Goal: Task Accomplishment & Management: Manage account settings

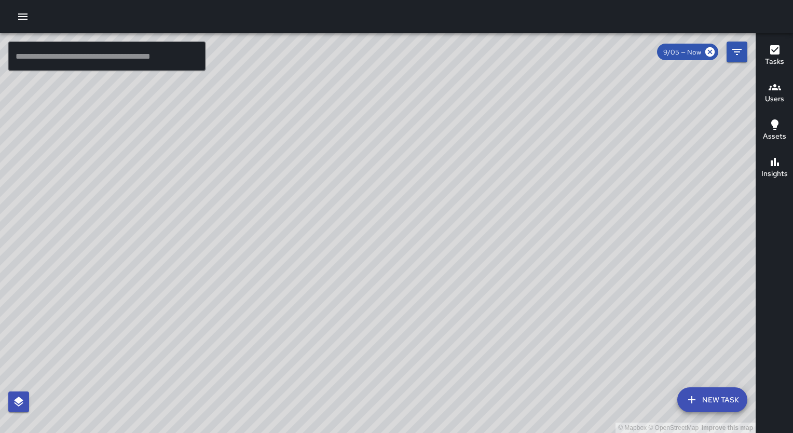
drag, startPoint x: 551, startPoint y: 308, endPoint x: 382, endPoint y: 240, distance: 182.6
click at [382, 240] on div "© Mapbox © OpenStreetMap Improve this map" at bounding box center [378, 233] width 756 height 400
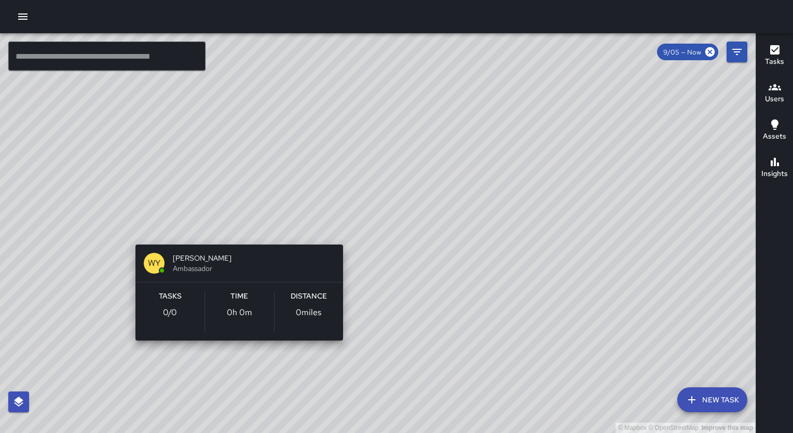
click at [241, 234] on div "© Mapbox © OpenStreetMap Improve this map WY [PERSON_NAME] Ambassador Tasks 0 /…" at bounding box center [378, 233] width 756 height 400
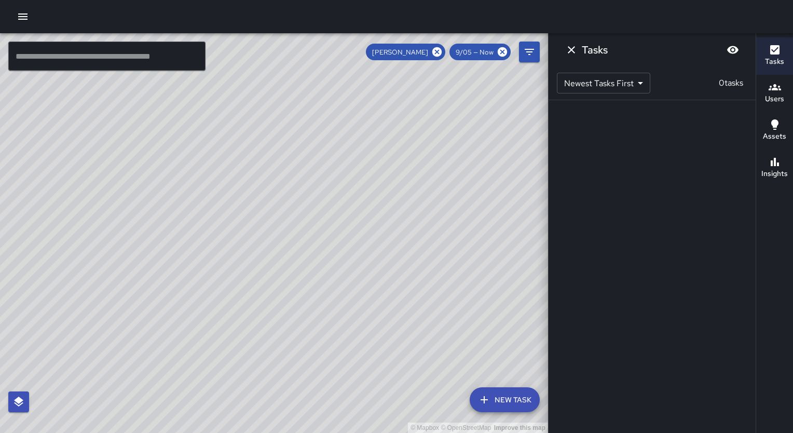
click at [775, 96] on h6 "Users" at bounding box center [774, 98] width 19 height 11
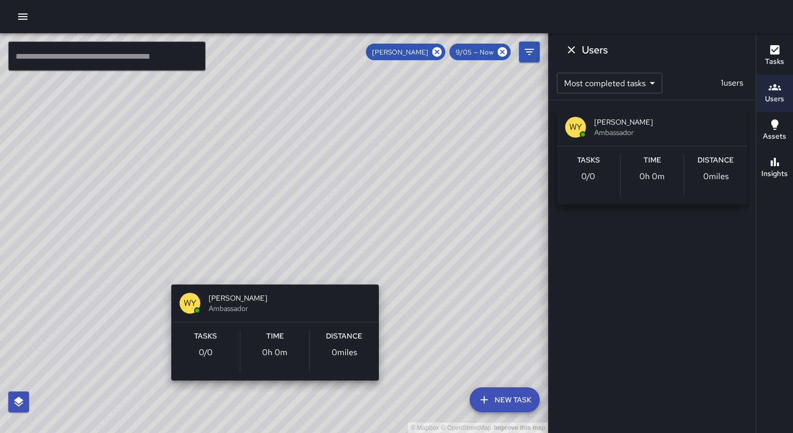
click at [268, 268] on div "© Mapbox © OpenStreetMap Improve this map WY [PERSON_NAME] Ambassador Tasks 0 /…" at bounding box center [274, 233] width 548 height 400
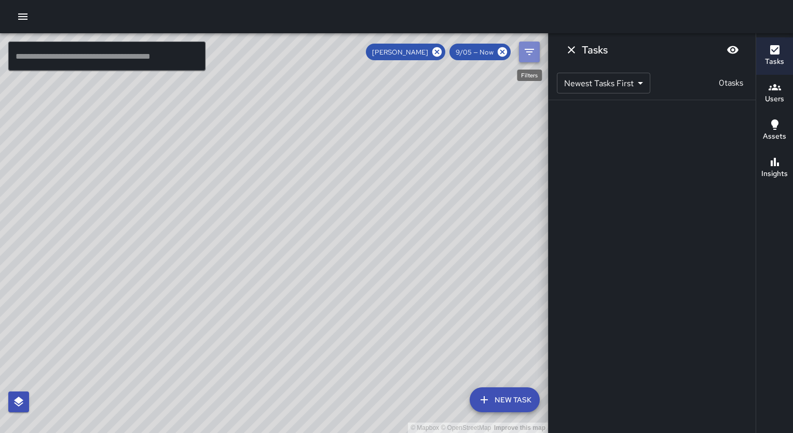
click at [529, 48] on icon "Filters" at bounding box center [529, 52] width 12 height 12
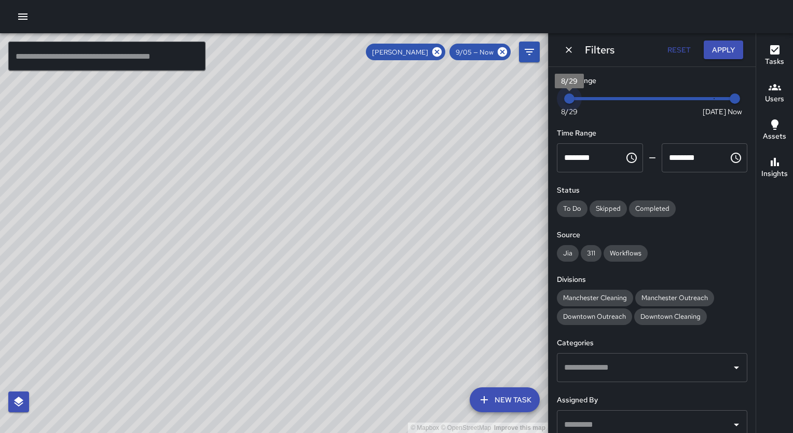
drag, startPoint x: 703, startPoint y: 98, endPoint x: 576, endPoint y: 98, distance: 127.7
click at [575, 98] on span "8/29" at bounding box center [569, 98] width 10 height 10
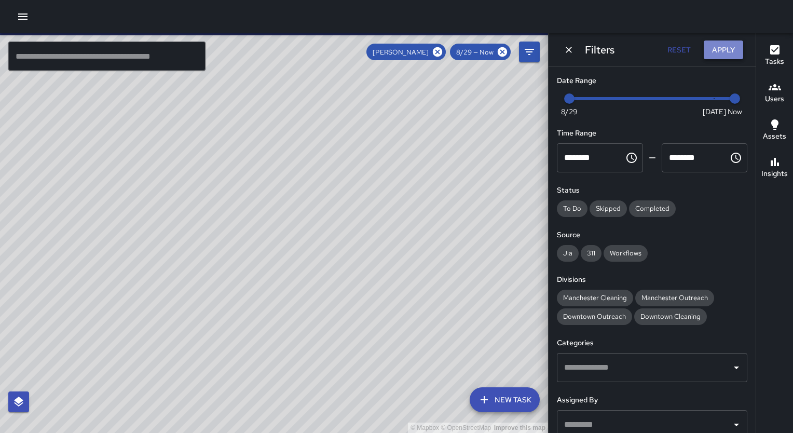
click at [732, 48] on button "Apply" at bounding box center [723, 49] width 39 height 19
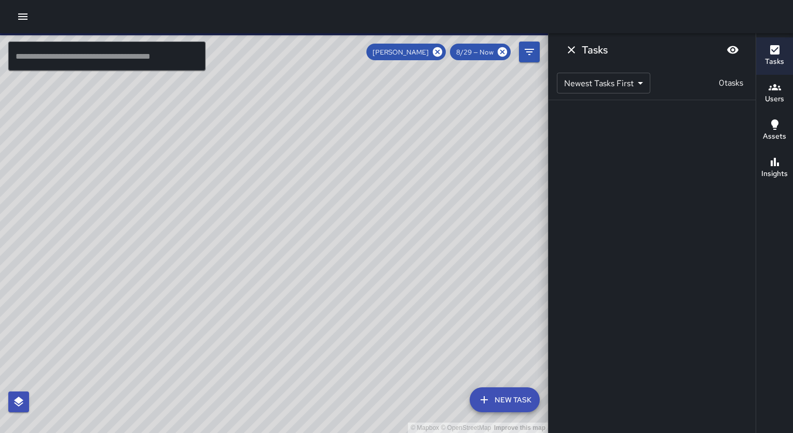
click at [271, 269] on div "© Mapbox © OpenStreetMap Improve this map WY [PERSON_NAME] Ambassador Tasks 0 /…" at bounding box center [274, 233] width 548 height 400
click at [271, 269] on div "© Mapbox © OpenStreetMap Improve this map" at bounding box center [274, 233] width 548 height 400
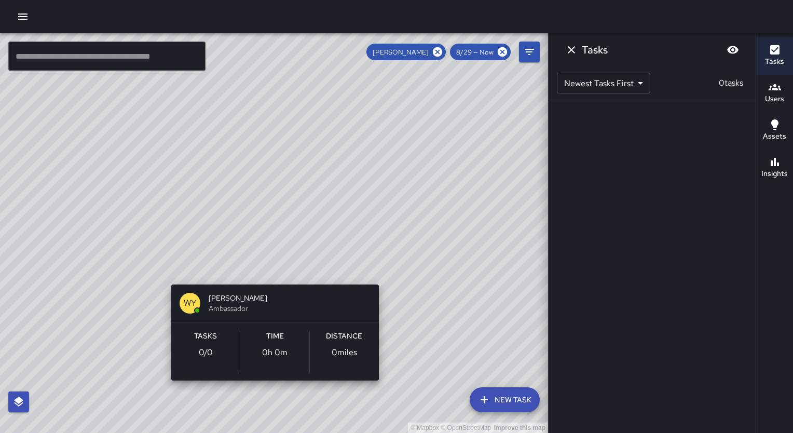
click at [270, 266] on div "© Mapbox © OpenStreetMap Improve this map WY [PERSON_NAME] Ambassador Tasks 0 /…" at bounding box center [274, 233] width 548 height 400
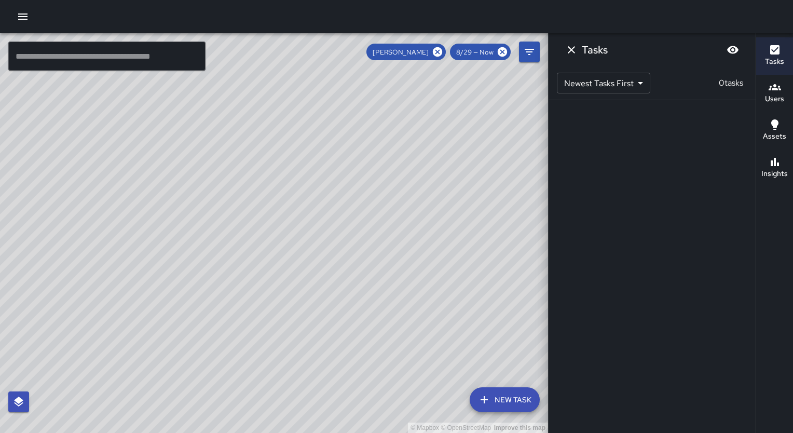
click at [270, 266] on div "© Mapbox © OpenStreetMap Improve this map" at bounding box center [274, 233] width 548 height 400
drag, startPoint x: 270, startPoint y: 266, endPoint x: 330, endPoint y: 281, distance: 61.7
drag, startPoint x: 330, startPoint y: 281, endPoint x: 337, endPoint y: 306, distance: 26.0
click at [337, 306] on div "© Mapbox © OpenStreetMap Improve this map" at bounding box center [274, 233] width 548 height 400
click at [526, 50] on icon "Filters" at bounding box center [529, 52] width 12 height 12
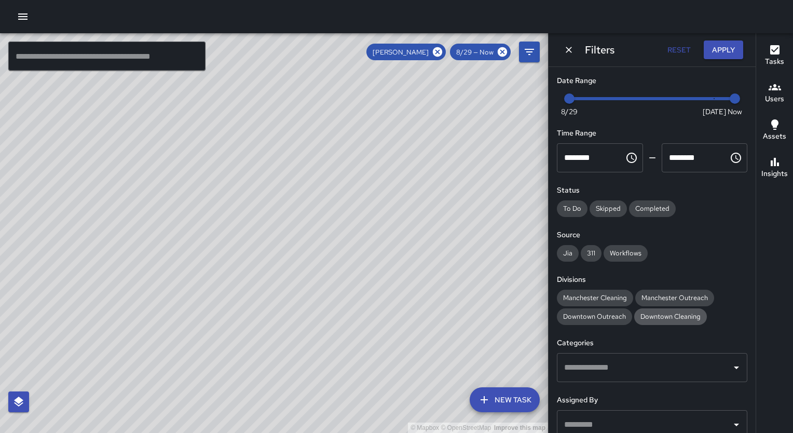
click at [647, 312] on span "Downtown Cleaning" at bounding box center [670, 316] width 73 height 9
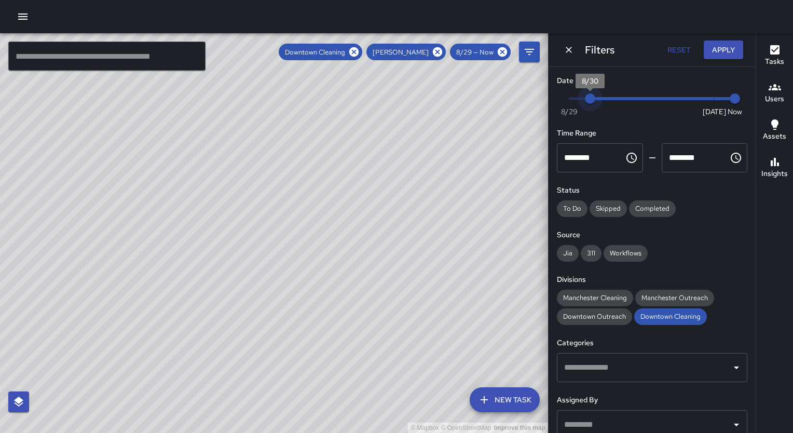
click at [596, 103] on span "Now [DATE] [DATE] 8:37 am" at bounding box center [652, 99] width 166 height 16
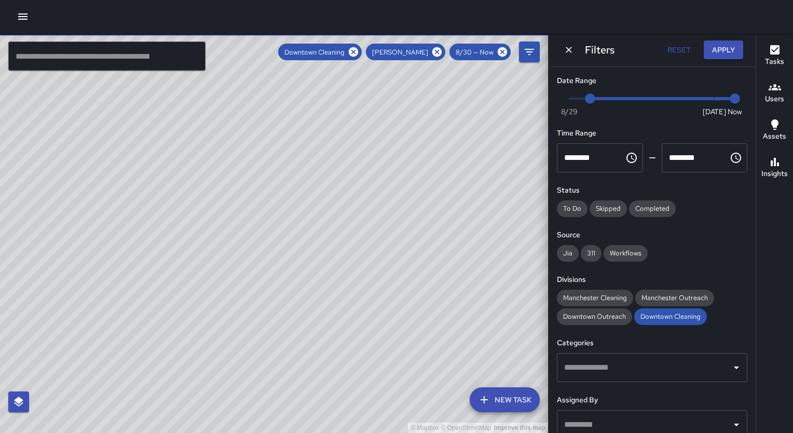
type input "*"
click at [576, 98] on span "Now [DATE] [DATE] 8:37 am" at bounding box center [652, 99] width 166 height 16
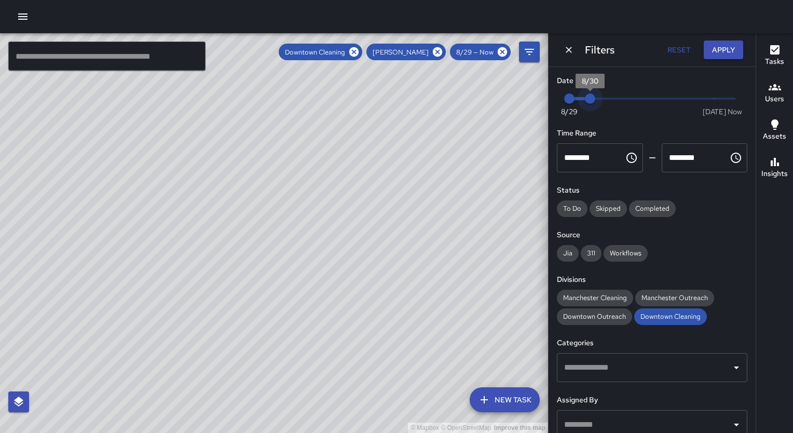
drag, startPoint x: 727, startPoint y: 93, endPoint x: 574, endPoint y: 112, distance: 154.3
click at [574, 106] on span "Now [DATE] 8/29 8/30" at bounding box center [652, 99] width 166 height 16
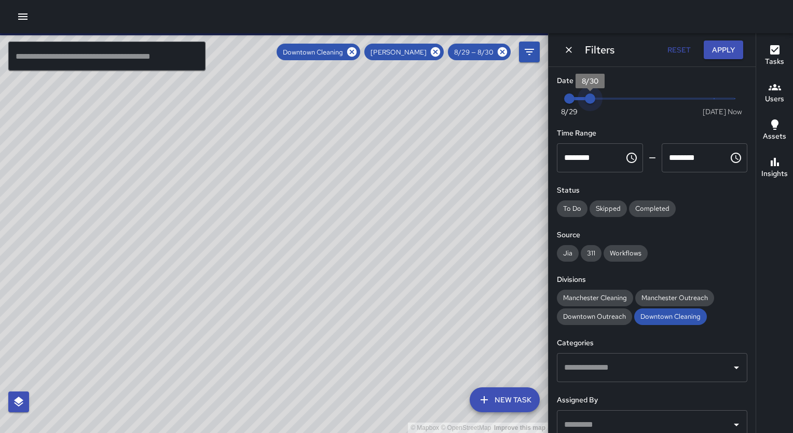
click at [589, 98] on span "8/30" at bounding box center [590, 98] width 10 height 10
type input "*"
drag, startPoint x: 589, startPoint y: 98, endPoint x: 737, endPoint y: 82, distance: 148.8
click at [737, 93] on span "8:37 am" at bounding box center [735, 98] width 10 height 10
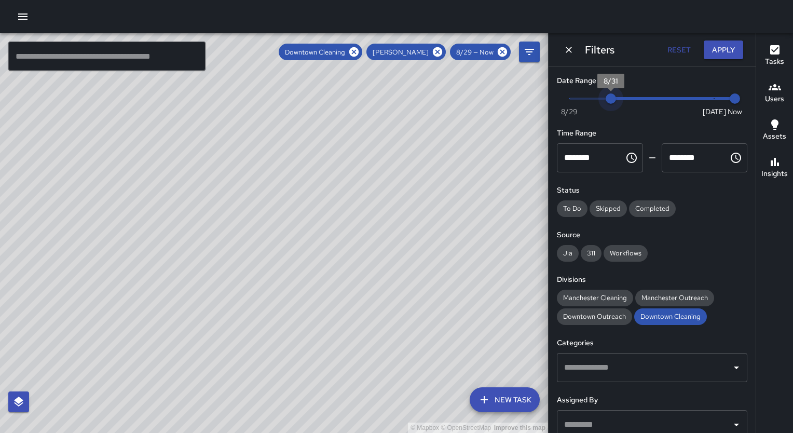
type input "*"
drag, startPoint x: 567, startPoint y: 101, endPoint x: 621, endPoint y: 102, distance: 54.0
click at [616, 102] on span "8/31" at bounding box center [611, 98] width 10 height 10
drag, startPoint x: 723, startPoint y: 99, endPoint x: 645, endPoint y: 112, distance: 78.9
click at [645, 112] on div "Now [DATE] 9/1 9/2" at bounding box center [652, 105] width 191 height 29
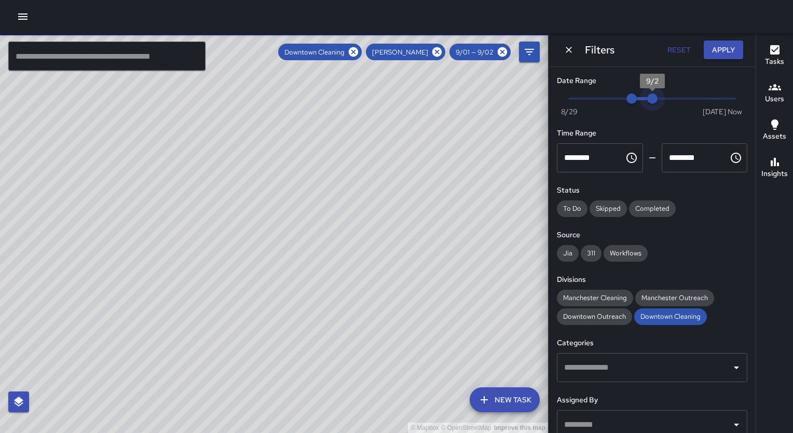
type input "*"
drag, startPoint x: 648, startPoint y: 97, endPoint x: 662, endPoint y: 97, distance: 14.5
click at [668, 97] on span "9/3" at bounding box center [673, 98] width 10 height 10
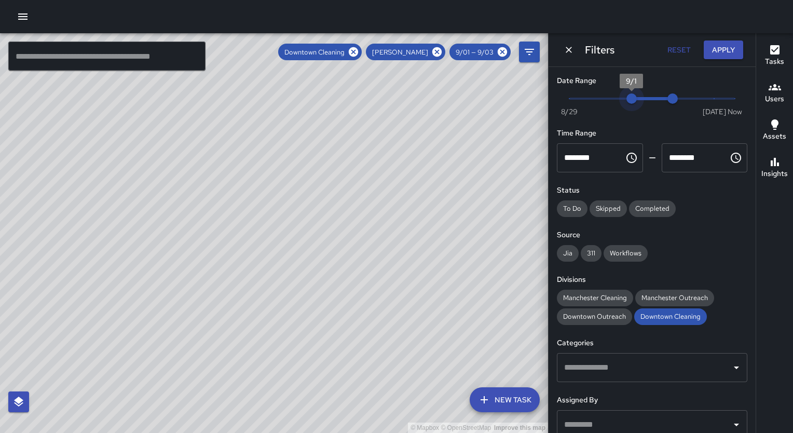
type input "*"
drag, startPoint x: 627, startPoint y: 102, endPoint x: 640, endPoint y: 103, distance: 13.0
click at [647, 103] on span "9/2" at bounding box center [652, 98] width 10 height 10
type input "*"
drag, startPoint x: 664, startPoint y: 101, endPoint x: 679, endPoint y: 101, distance: 14.5
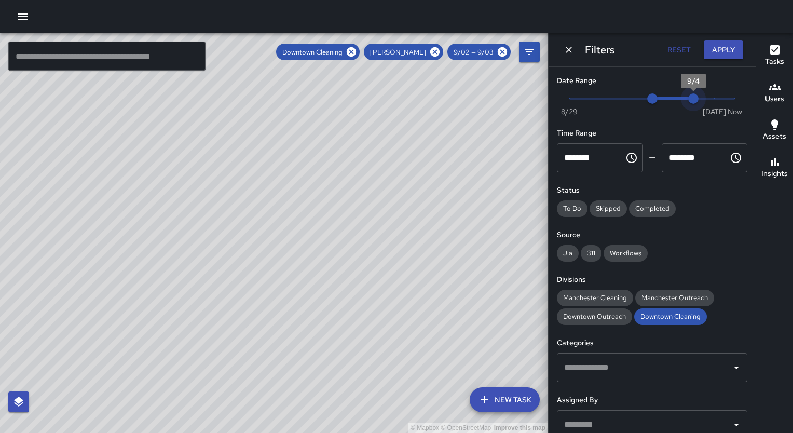
click at [688, 101] on span "9/4" at bounding box center [693, 98] width 10 height 10
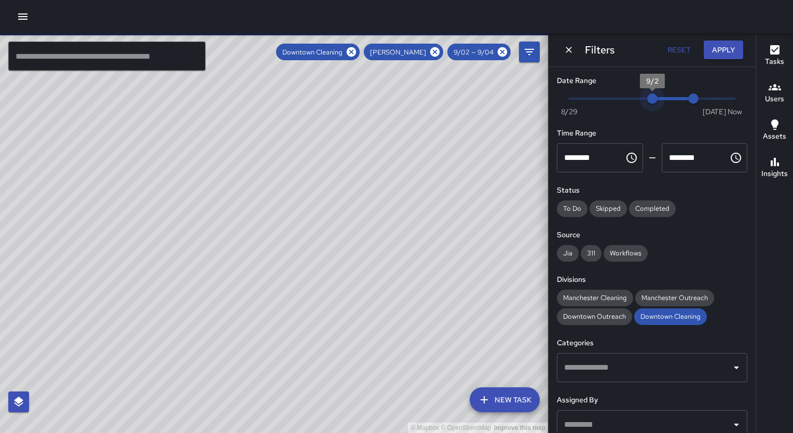
type input "*"
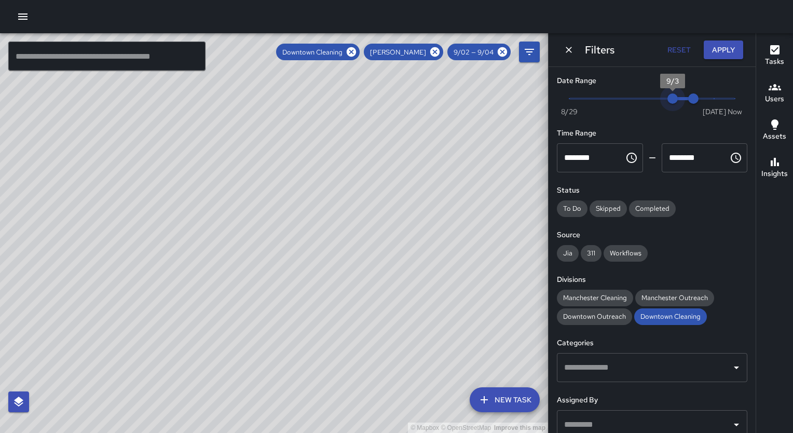
drag, startPoint x: 647, startPoint y: 98, endPoint x: 661, endPoint y: 98, distance: 13.5
click at [668, 98] on span "9/3" at bounding box center [673, 98] width 10 height 10
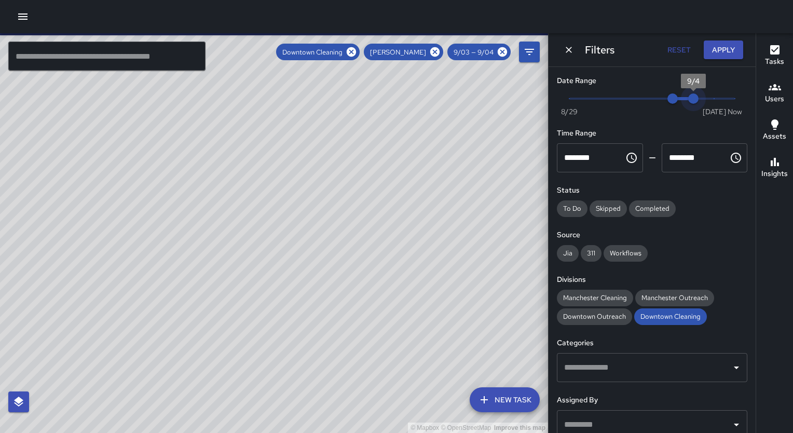
type input "*"
drag, startPoint x: 688, startPoint y: 99, endPoint x: 712, endPoint y: 101, distance: 23.9
click at [712, 101] on span "9/5" at bounding box center [714, 98] width 10 height 10
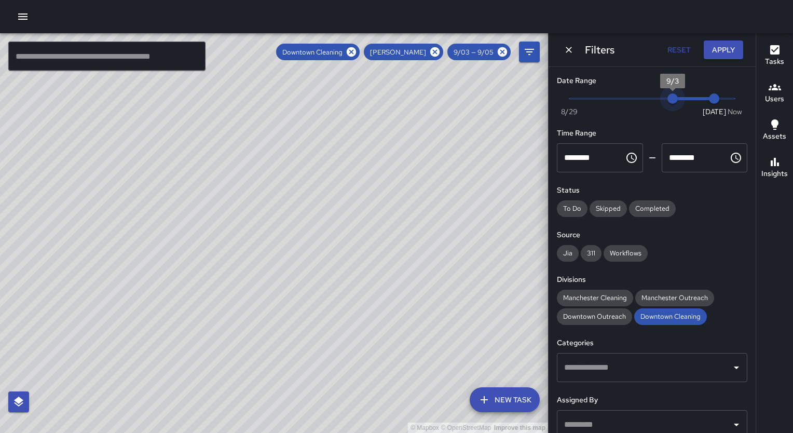
type input "*"
drag, startPoint x: 667, startPoint y: 102, endPoint x: 681, endPoint y: 102, distance: 14.0
click at [688, 102] on span "9/4" at bounding box center [693, 98] width 10 height 10
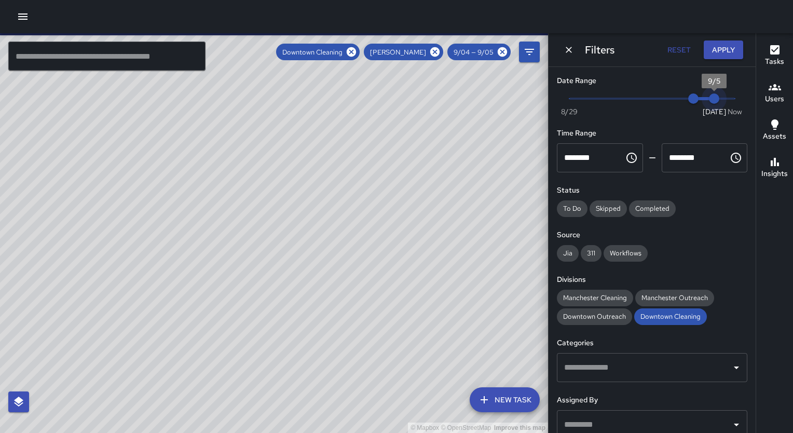
type input "*"
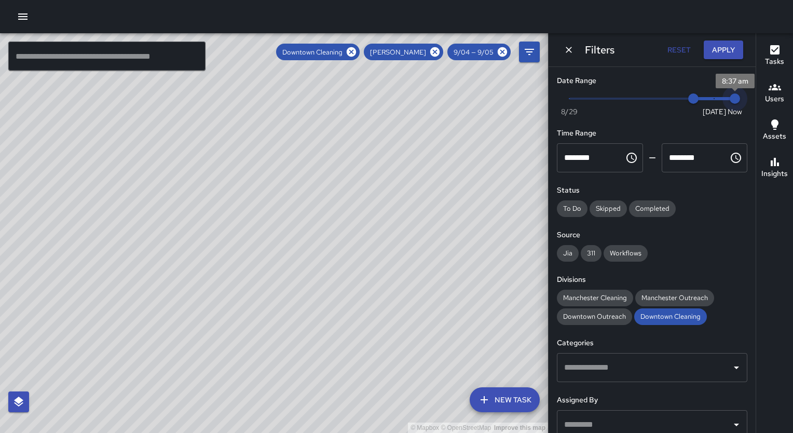
drag, startPoint x: 715, startPoint y: 99, endPoint x: 726, endPoint y: 100, distance: 10.9
click at [730, 100] on span "8:37 am" at bounding box center [735, 98] width 10 height 10
drag, startPoint x: 689, startPoint y: 100, endPoint x: 698, endPoint y: 100, distance: 9.3
click at [709, 100] on span "9/5" at bounding box center [714, 98] width 10 height 10
click at [304, 257] on div "© Mapbox © OpenStreetMap Improve this map" at bounding box center [274, 233] width 548 height 400
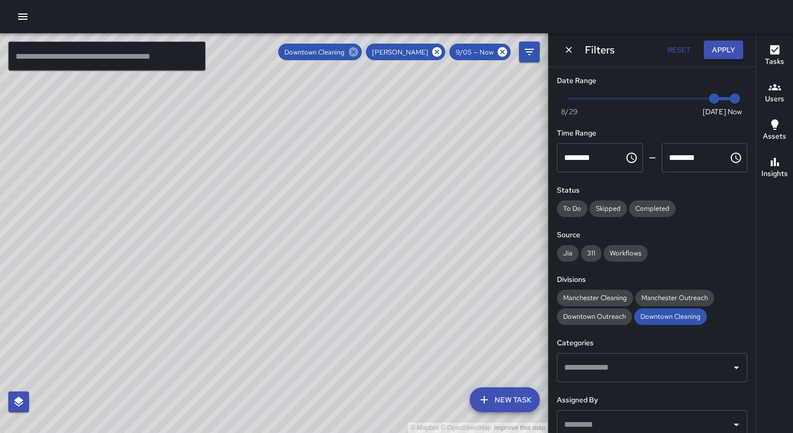
click at [358, 51] on icon at bounding box center [353, 51] width 9 height 9
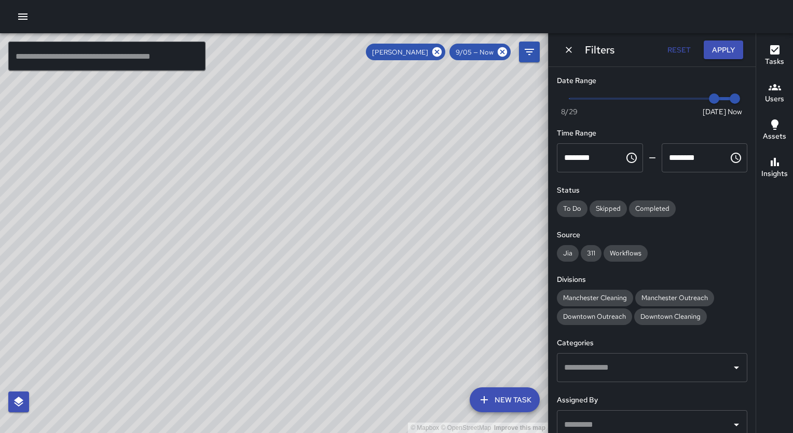
type input "*"
click at [681, 99] on span "Now [DATE] [DATE] 8:38 am" at bounding box center [652, 99] width 166 height 16
click at [708, 100] on span "Now [DATE] 9/4 9/5" at bounding box center [652, 99] width 166 height 16
type input "*"
drag, startPoint x: 706, startPoint y: 98, endPoint x: 745, endPoint y: 87, distance: 40.8
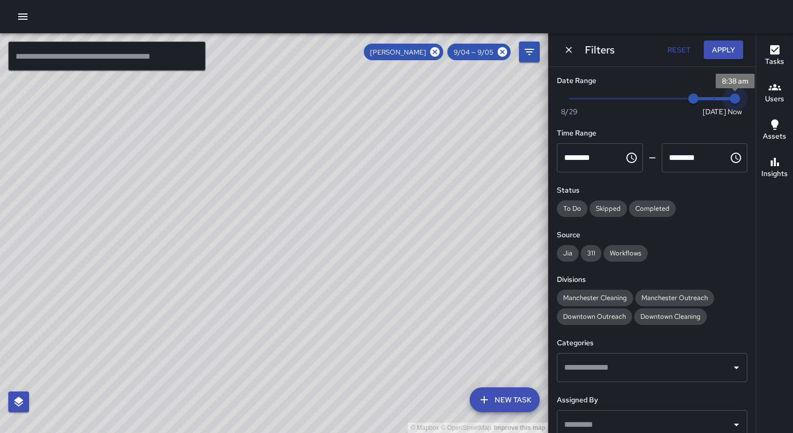
click at [740, 93] on span "8:38 am" at bounding box center [735, 98] width 10 height 10
drag, startPoint x: 690, startPoint y: 101, endPoint x: 702, endPoint y: 100, distance: 12.0
click at [709, 100] on span "9/5" at bounding box center [714, 98] width 10 height 10
type input "*"
drag, startPoint x: 702, startPoint y: 100, endPoint x: 685, endPoint y: 103, distance: 16.9
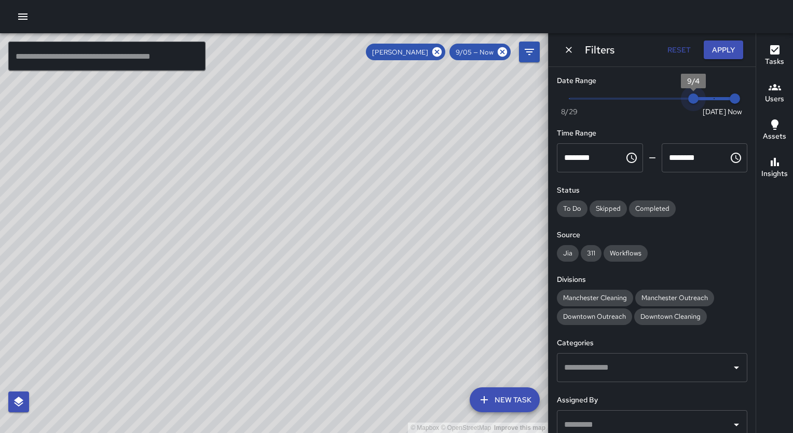
click at [688, 103] on span "9/4" at bounding box center [693, 98] width 10 height 10
click at [16, 17] on button "button" at bounding box center [22, 16] width 21 height 21
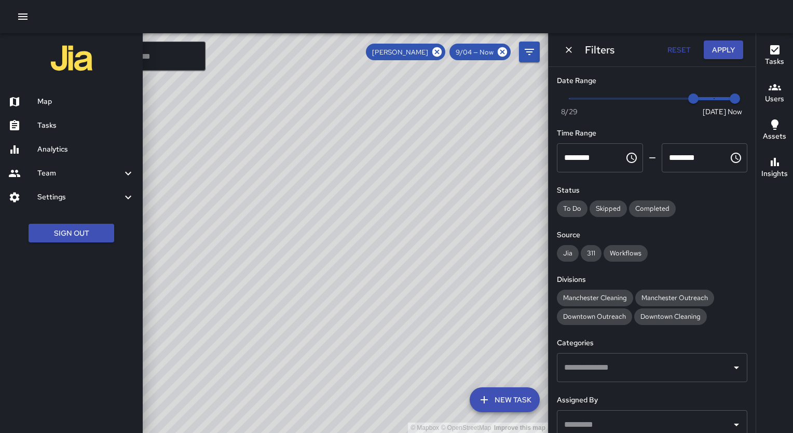
click at [36, 167] on div at bounding box center [22, 173] width 29 height 12
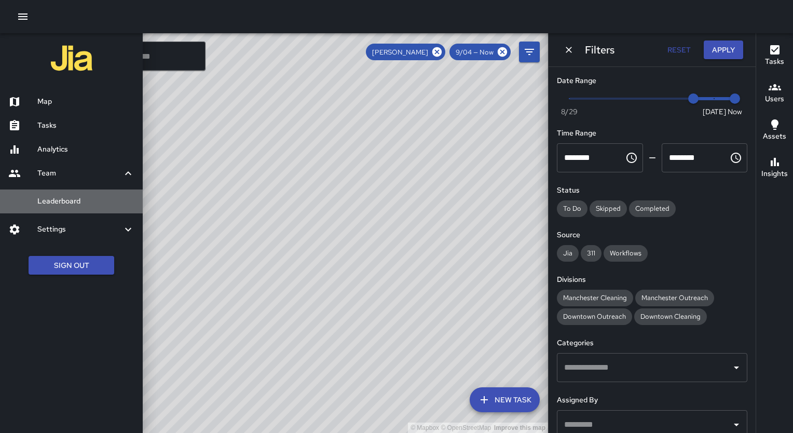
click at [87, 205] on h6 "Leaderboard" at bounding box center [85, 201] width 97 height 11
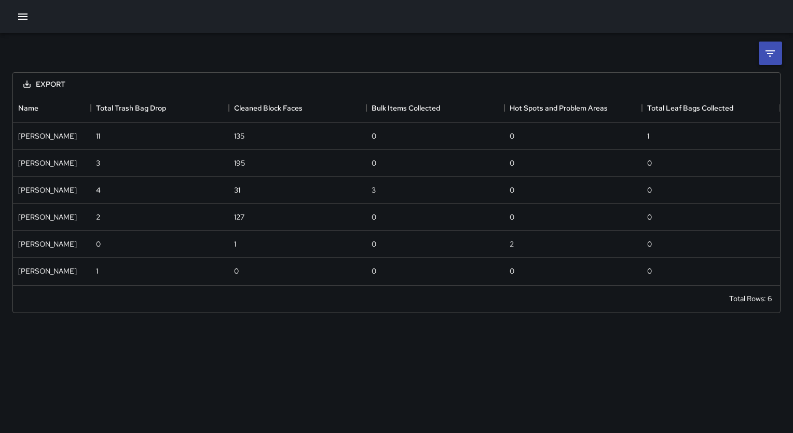
scroll to position [183, 759]
click at [779, 57] on li at bounding box center [770, 53] width 23 height 23
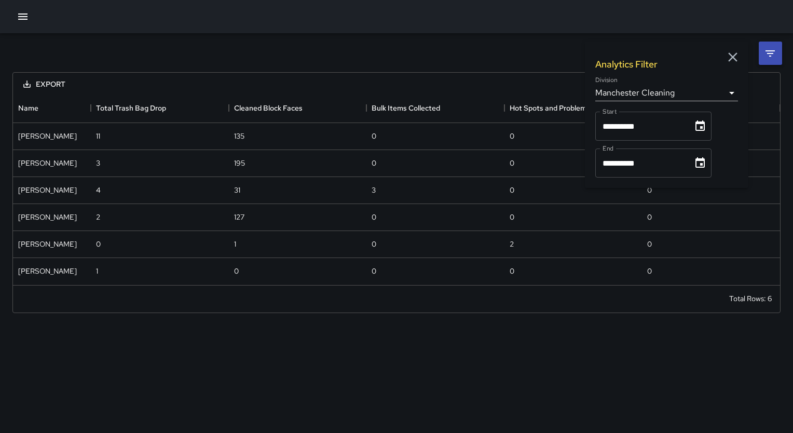
click at [732, 89] on body "**********" at bounding box center [396, 216] width 793 height 433
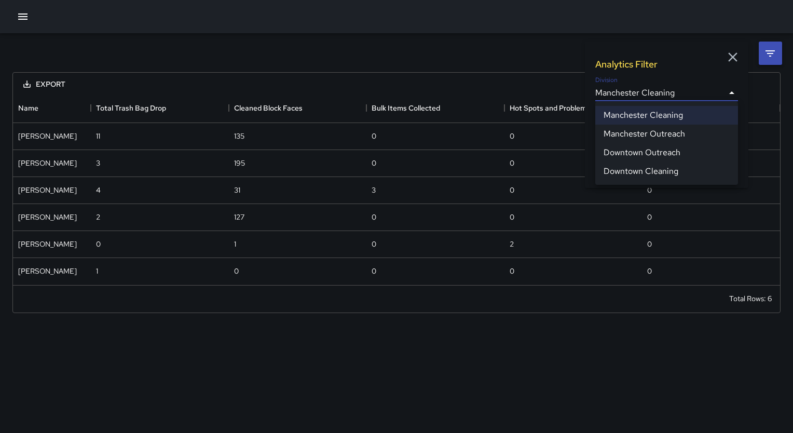
click at [711, 175] on li "Downtown Cleaning" at bounding box center [666, 171] width 143 height 19
type input "**********"
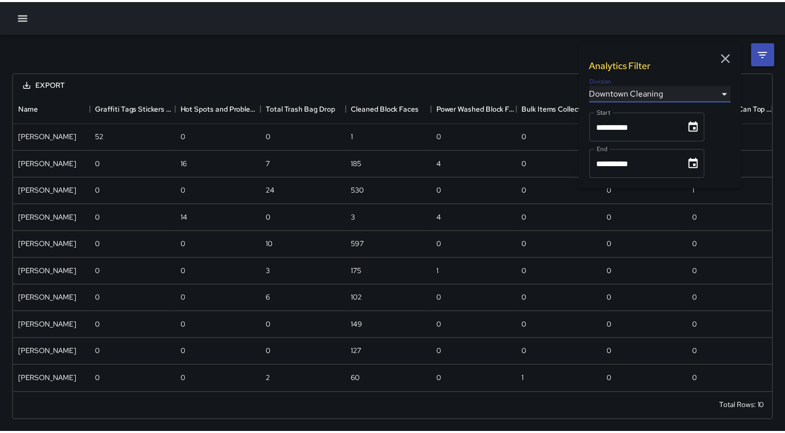
scroll to position [291, 759]
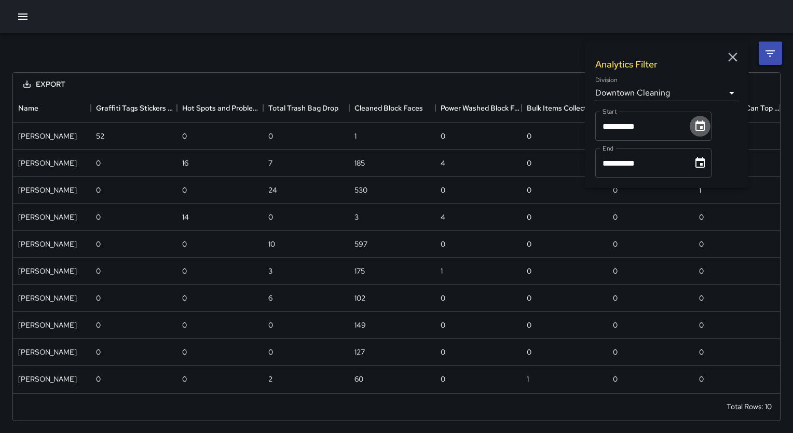
click at [701, 130] on icon "Choose date, selected date is Sep 1, 2025" at bounding box center [700, 125] width 9 height 10
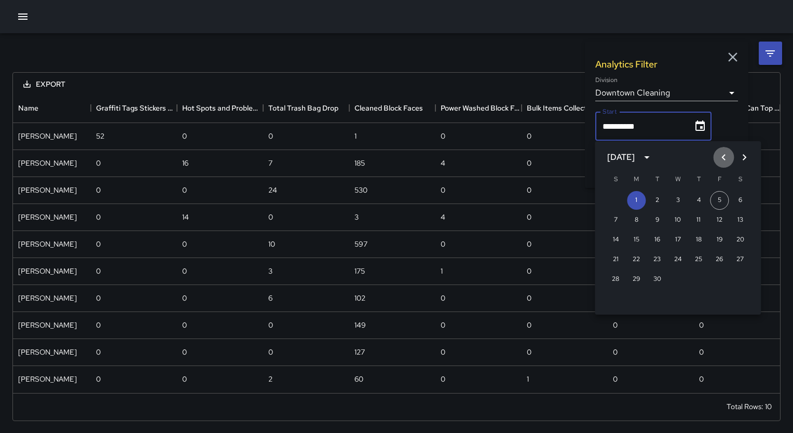
click at [721, 162] on icon "Previous month" at bounding box center [723, 157] width 12 height 12
click at [718, 195] on button "1" at bounding box center [719, 200] width 19 height 19
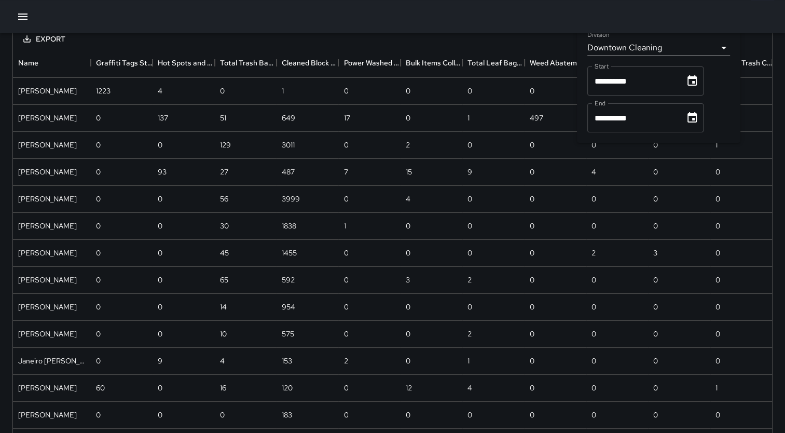
scroll to position [24, 0]
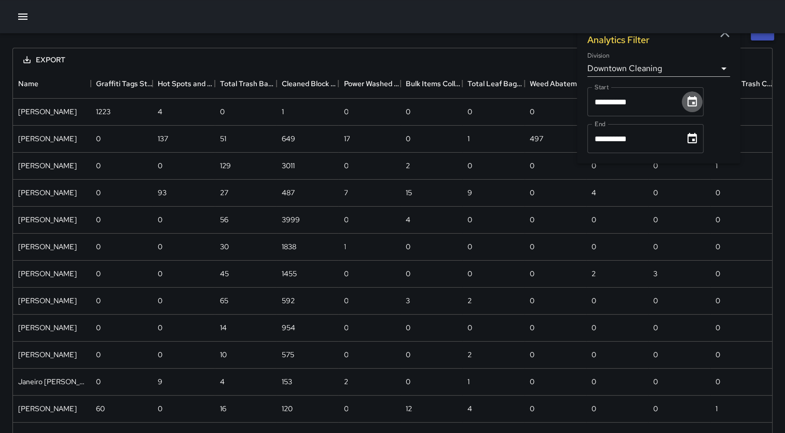
click at [697, 106] on icon "Choose date, selected date is Aug 1, 2025" at bounding box center [692, 101] width 9 height 10
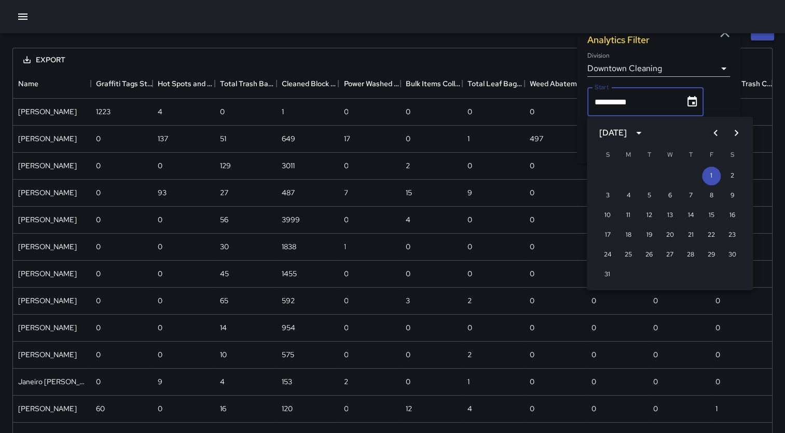
click at [716, 133] on icon "Previous month" at bounding box center [716, 133] width 12 height 12
click at [612, 171] on button "1" at bounding box center [608, 176] width 19 height 19
type input "**********"
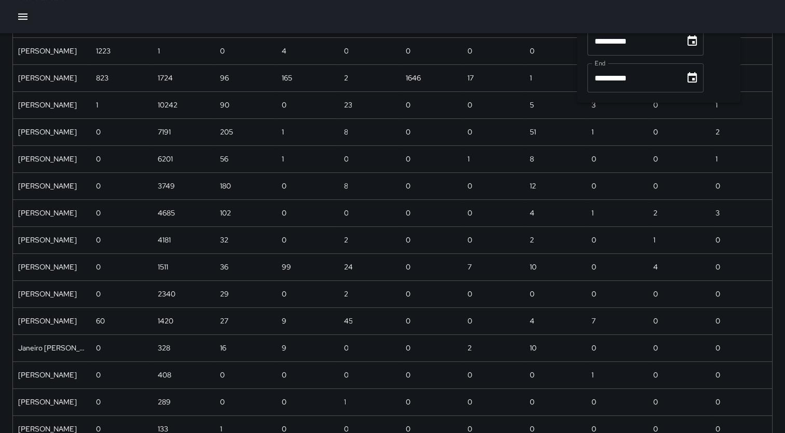
scroll to position [85, 0]
click at [694, 76] on icon "Choose date, selected date is Sep 30, 2025" at bounding box center [692, 78] width 9 height 10
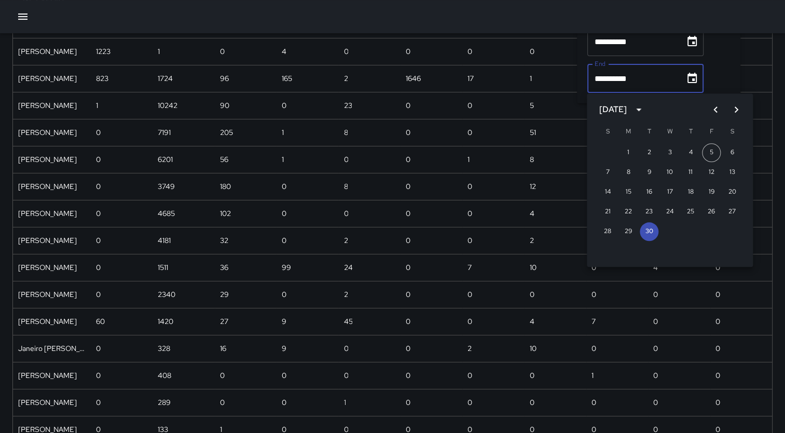
click at [714, 111] on icon "Previous month" at bounding box center [716, 109] width 12 height 12
click at [714, 112] on icon "Previous month" at bounding box center [716, 109] width 12 height 12
click at [690, 234] on button "31" at bounding box center [691, 231] width 19 height 19
type input "**********"
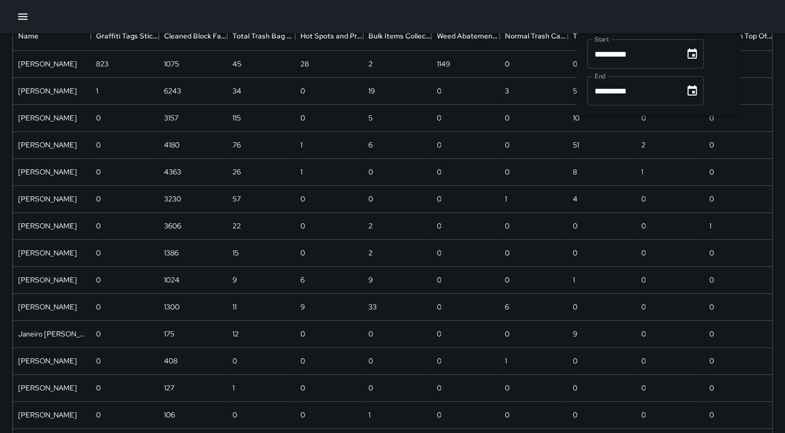
scroll to position [51, 0]
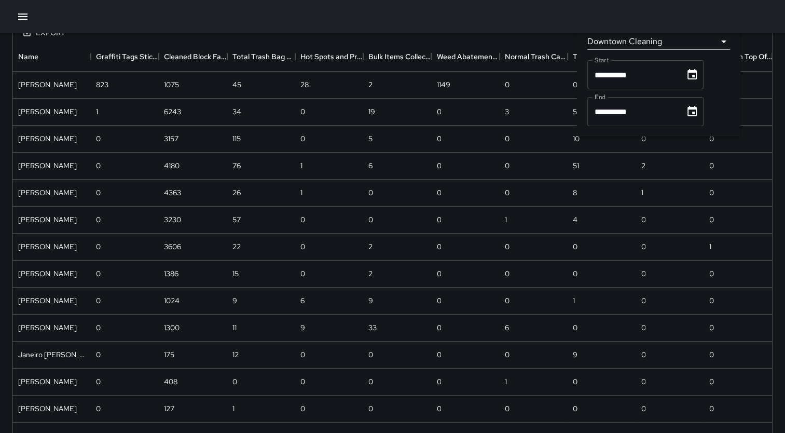
click at [697, 72] on icon "Choose date, selected date is Jun 1, 2025" at bounding box center [692, 74] width 9 height 10
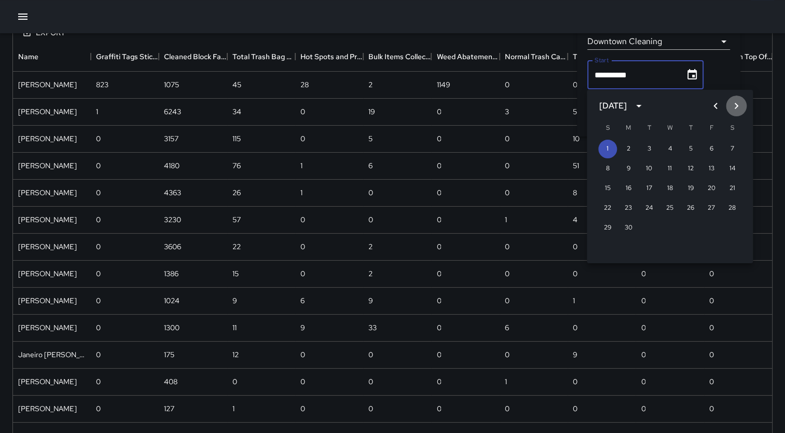
click at [735, 103] on icon "Next month" at bounding box center [736, 106] width 12 height 12
click at [656, 148] on button "1" at bounding box center [649, 149] width 19 height 19
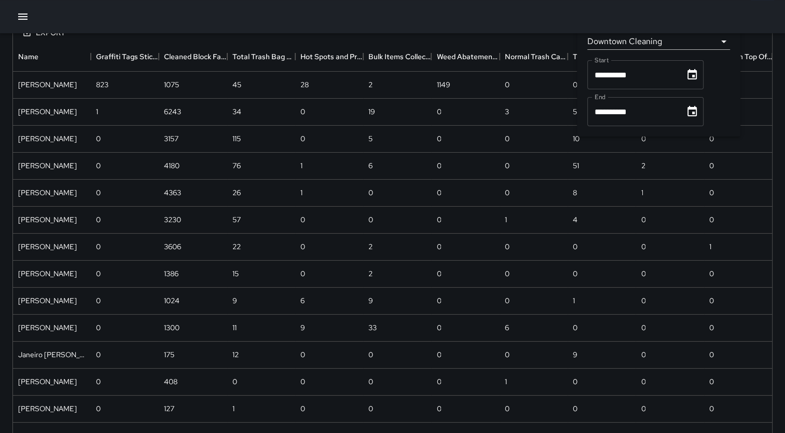
scroll to position [372, 752]
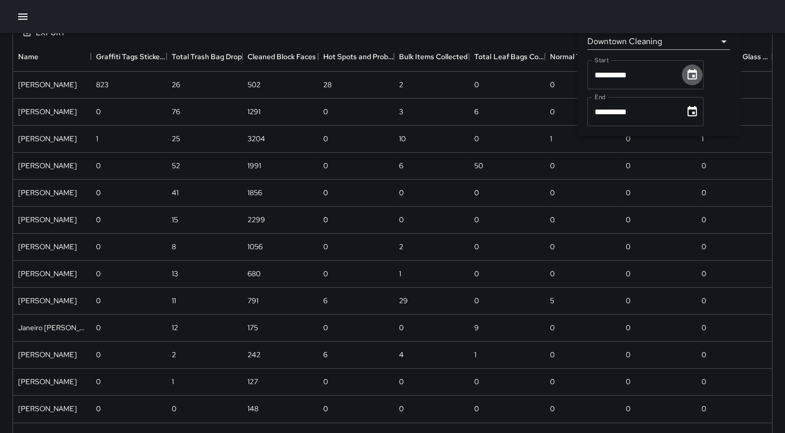
click at [699, 77] on icon "Choose date, selected date is Jul 1, 2025" at bounding box center [692, 75] width 12 height 12
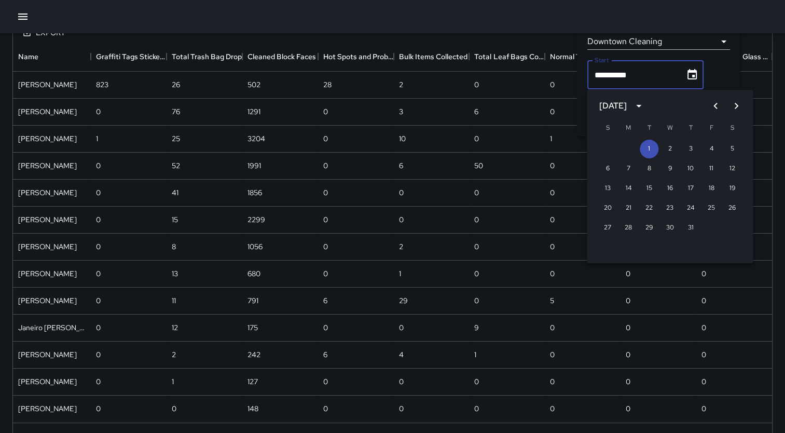
click at [731, 107] on icon "Next month" at bounding box center [736, 106] width 12 height 12
click at [711, 142] on button "1" at bounding box center [711, 149] width 19 height 19
type input "**********"
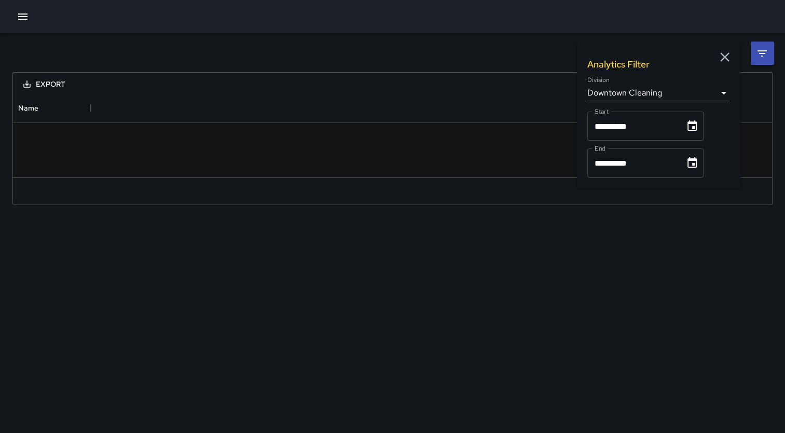
scroll to position [8, 8]
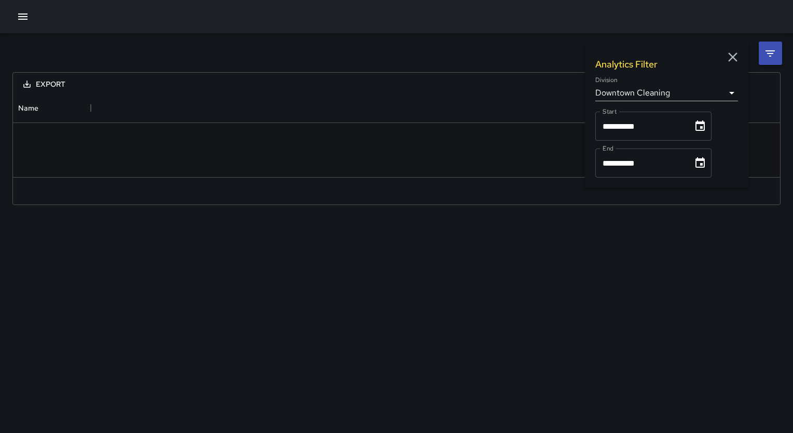
click at [700, 114] on div "**********" at bounding box center [667, 115] width 164 height 146
click at [705, 159] on icon "Choose date, selected date is Jul 31, 2025" at bounding box center [700, 162] width 9 height 10
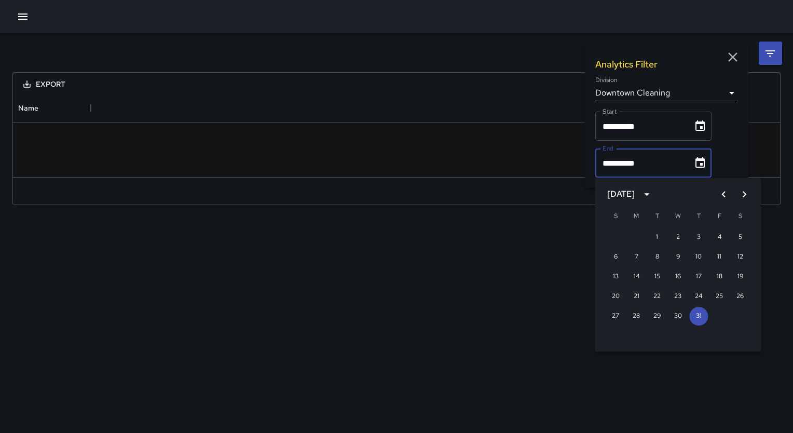
click at [741, 198] on icon "Next month" at bounding box center [744, 194] width 12 height 12
click at [619, 332] on button "31" at bounding box center [615, 336] width 19 height 19
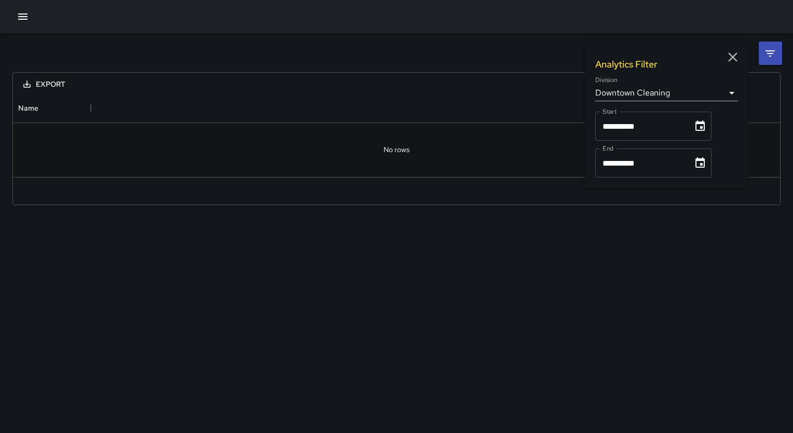
type input "**********"
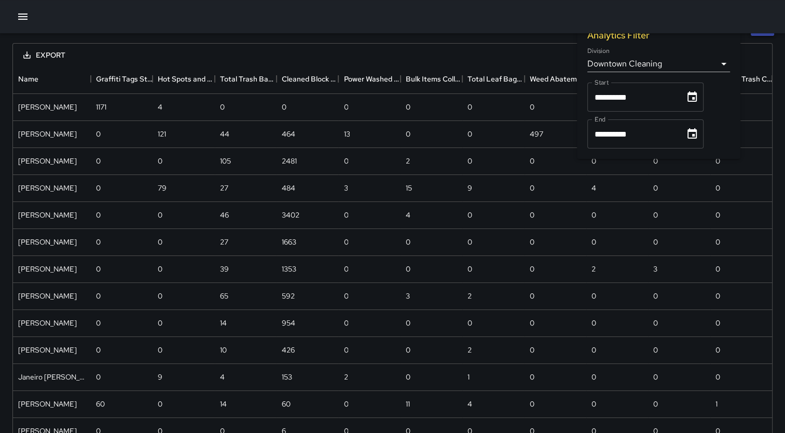
scroll to position [29, 0]
click at [699, 103] on icon "Choose date, selected date is Aug 1, 2025" at bounding box center [692, 97] width 12 height 12
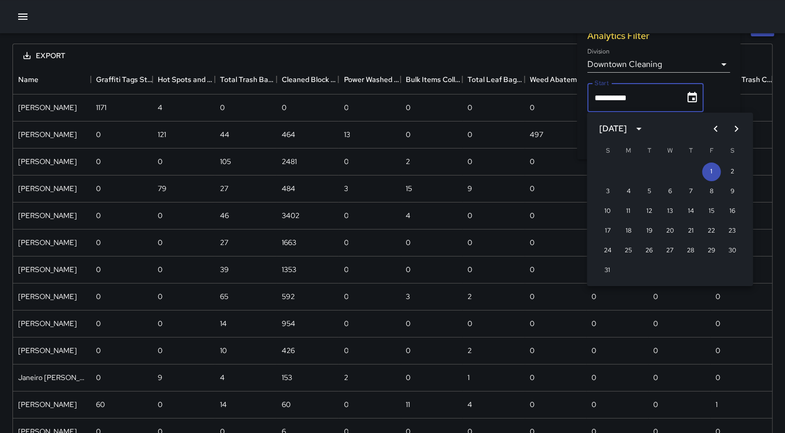
drag, startPoint x: 703, startPoint y: 103, endPoint x: 653, endPoint y: 167, distance: 81.0
click at [653, 167] on body "**********" at bounding box center [392, 241] width 785 height 541
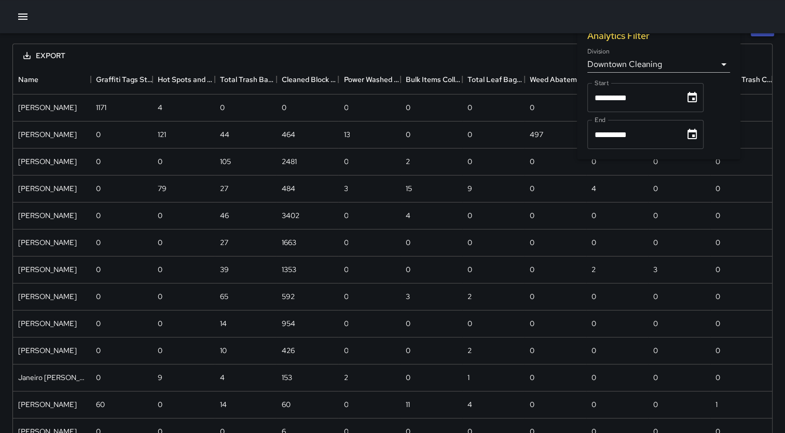
click at [691, 99] on icon "Choose date, selected date is Aug 1, 2025" at bounding box center [692, 97] width 12 height 12
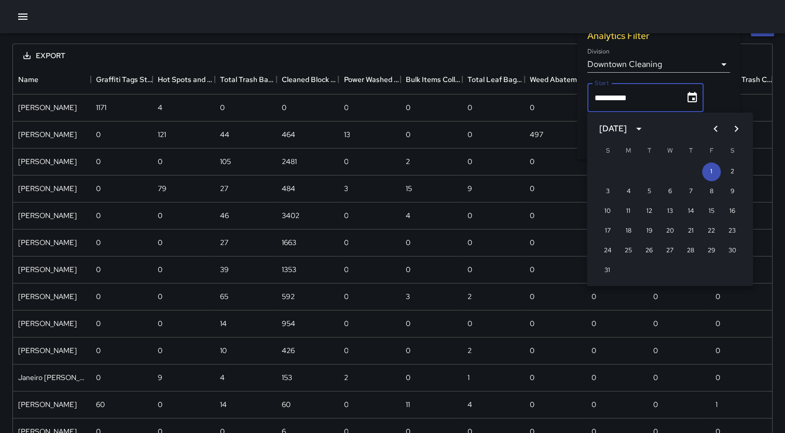
click at [731, 127] on icon "Next month" at bounding box center [736, 129] width 12 height 12
click at [623, 166] on button "1" at bounding box center [628, 171] width 19 height 19
type input "**********"
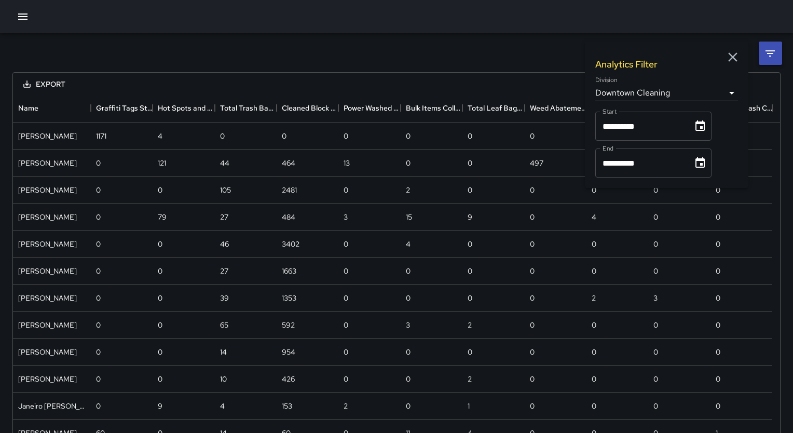
scroll to position [8, 8]
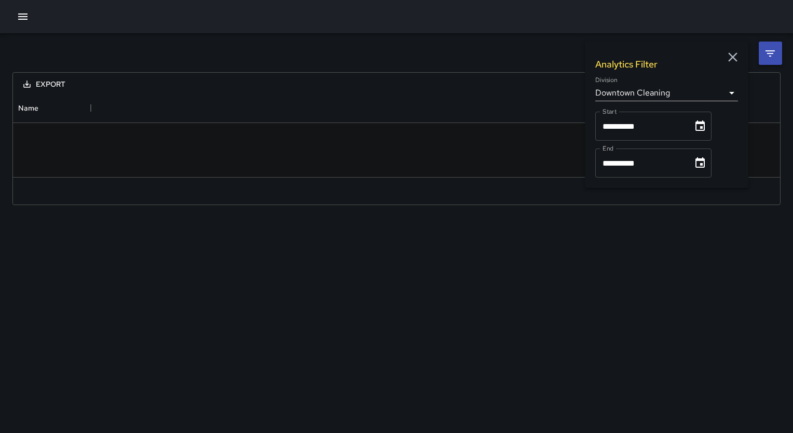
click at [700, 137] on div "**********" at bounding box center [653, 126] width 116 height 29
click at [702, 159] on icon "Choose date, selected date is Aug 31, 2025" at bounding box center [700, 162] width 9 height 10
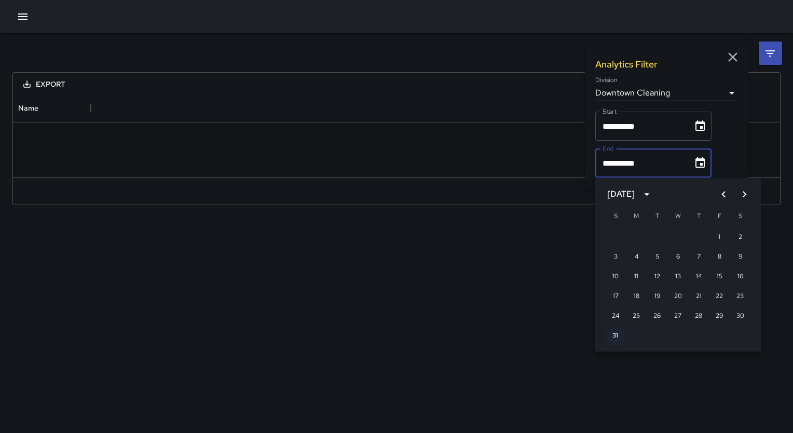
click at [618, 335] on button "31" at bounding box center [615, 336] width 19 height 19
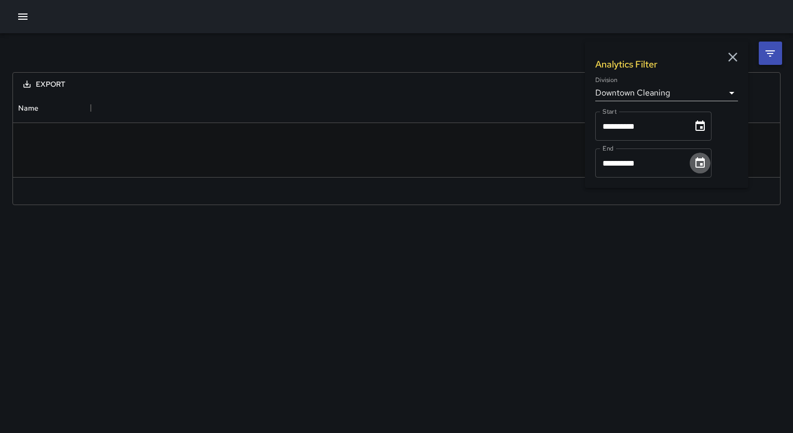
click at [704, 169] on icon "Choose date, selected date is Aug 31, 2025" at bounding box center [700, 163] width 12 height 12
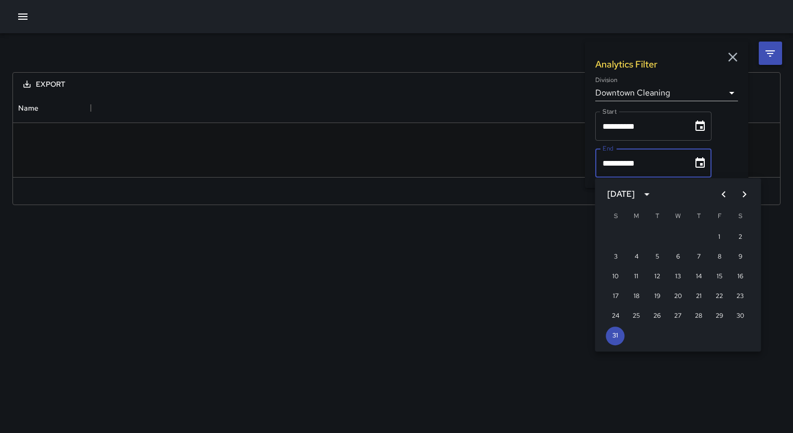
click at [748, 196] on icon "Next month" at bounding box center [744, 194] width 12 height 12
click at [657, 312] on button "30" at bounding box center [657, 316] width 19 height 19
type input "**********"
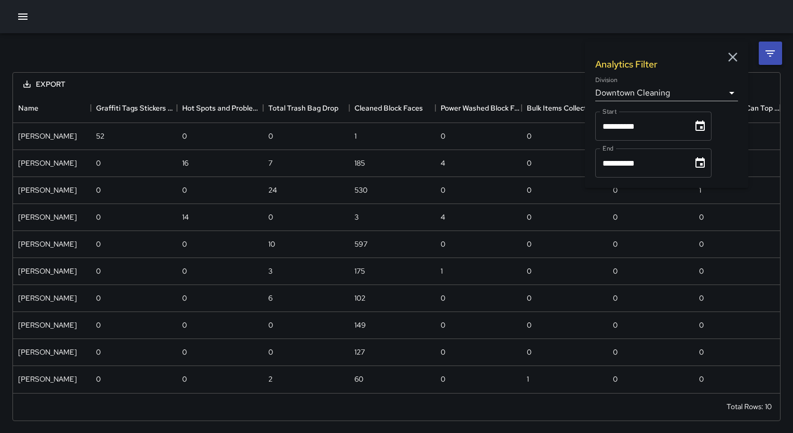
scroll to position [291, 759]
click at [731, 94] on body "**********" at bounding box center [396, 216] width 793 height 433
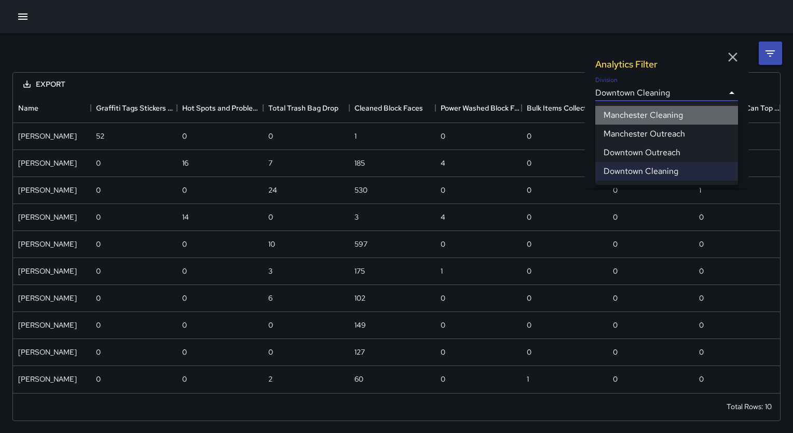
click at [712, 119] on li "Manchester Cleaning" at bounding box center [666, 115] width 143 height 19
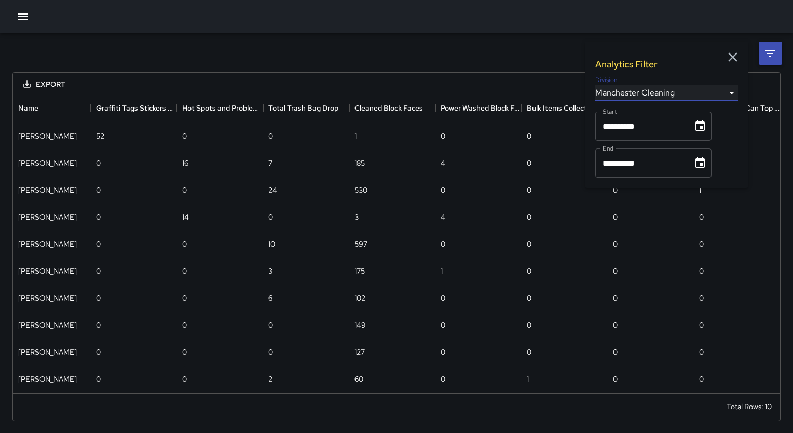
scroll to position [183, 759]
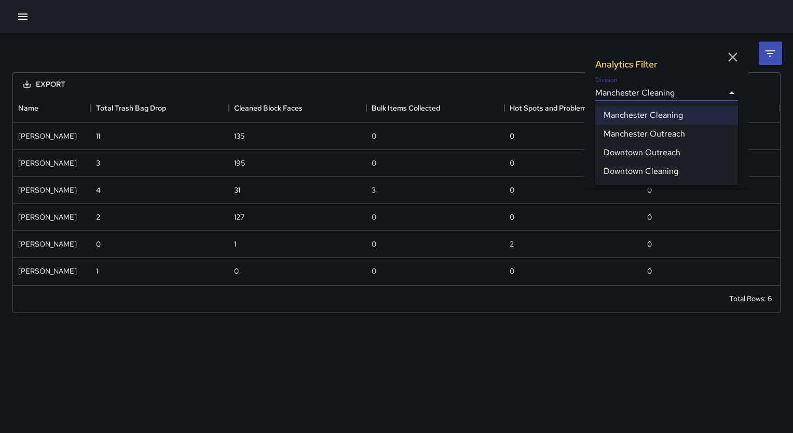
click at [731, 96] on body "**********" at bounding box center [396, 216] width 793 height 433
click at [715, 137] on li "Manchester Outreach" at bounding box center [666, 134] width 143 height 19
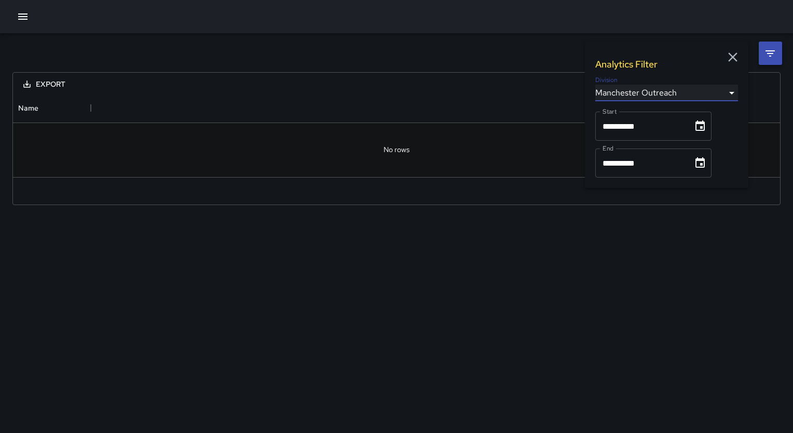
scroll to position [75, 759]
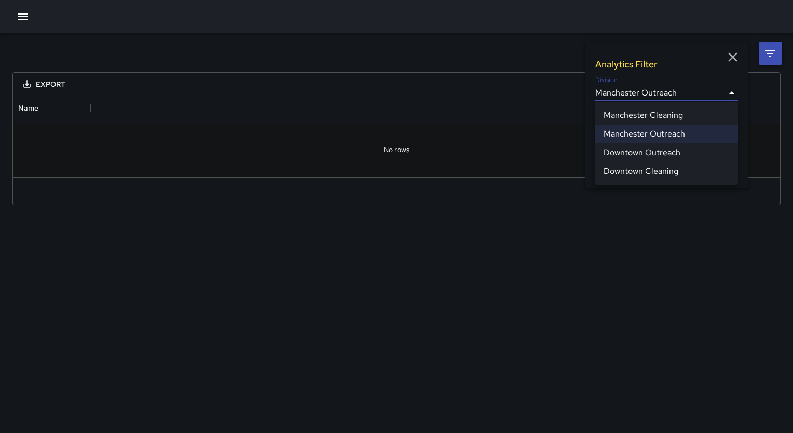
click at [731, 94] on body "**********" at bounding box center [396, 216] width 793 height 433
drag, startPoint x: 711, startPoint y: 171, endPoint x: 712, endPoint y: 165, distance: 5.7
click at [712, 165] on li "Downtown Cleaning" at bounding box center [666, 171] width 143 height 19
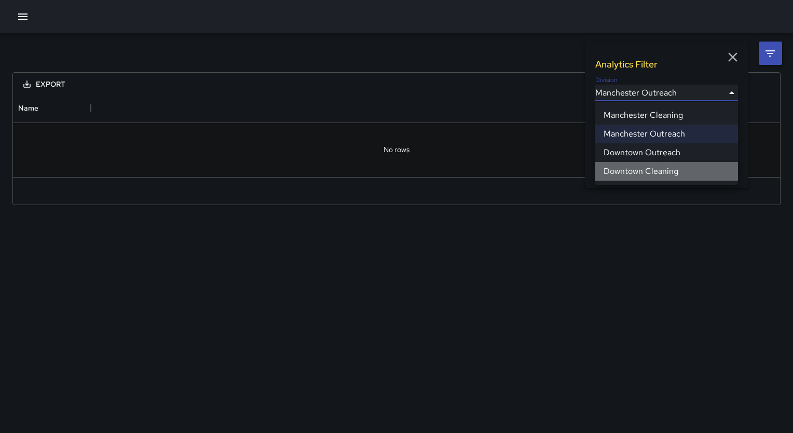
scroll to position [8, 8]
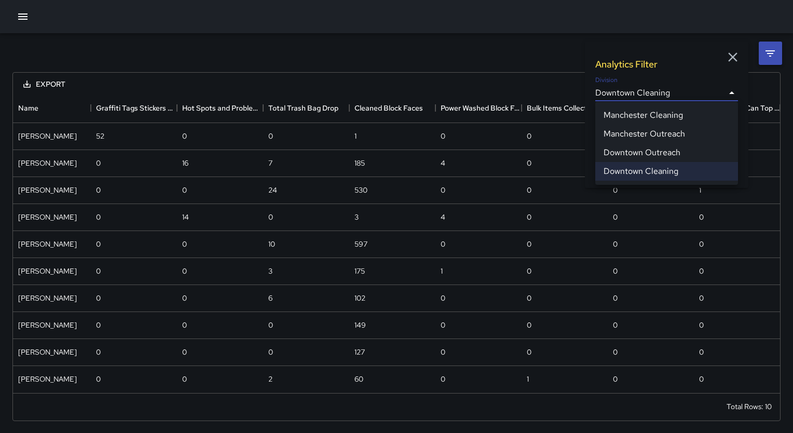
click at [734, 94] on body "**********" at bounding box center [396, 216] width 793 height 433
click at [716, 151] on li "Downtown Outreach" at bounding box center [666, 152] width 143 height 19
type input "**********"
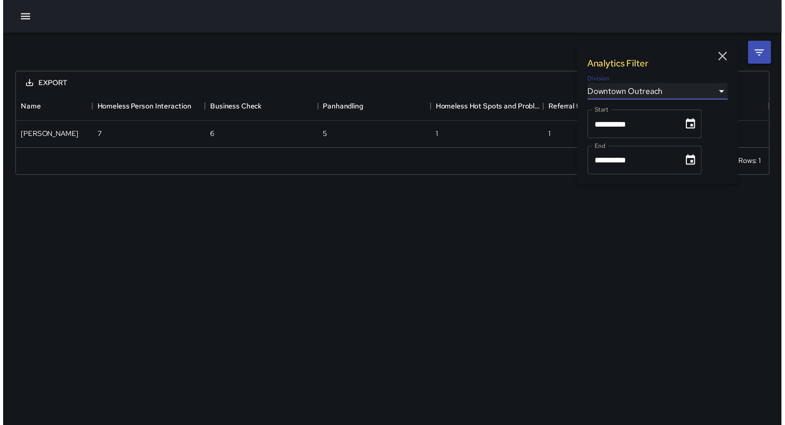
scroll to position [48, 759]
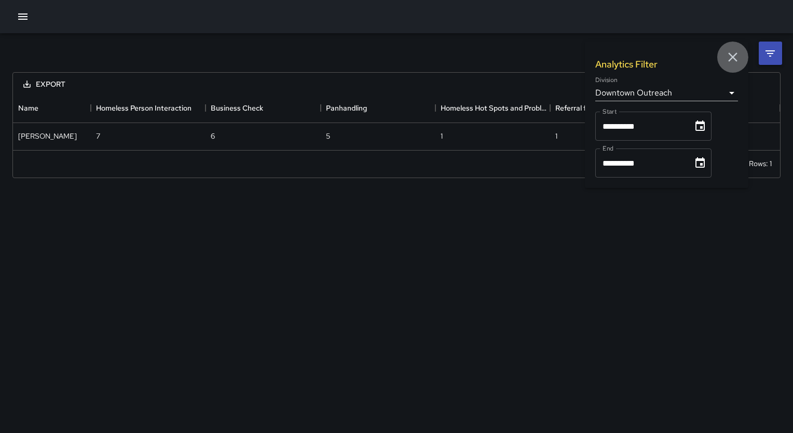
click at [735, 55] on icon "button" at bounding box center [732, 56] width 9 height 9
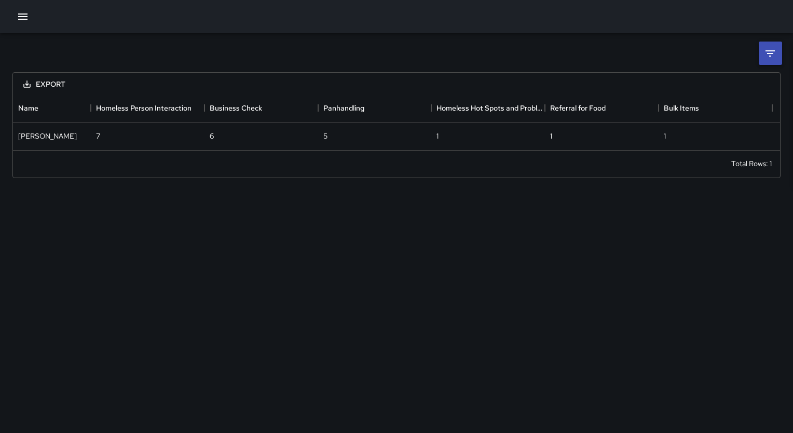
scroll to position [8, 8]
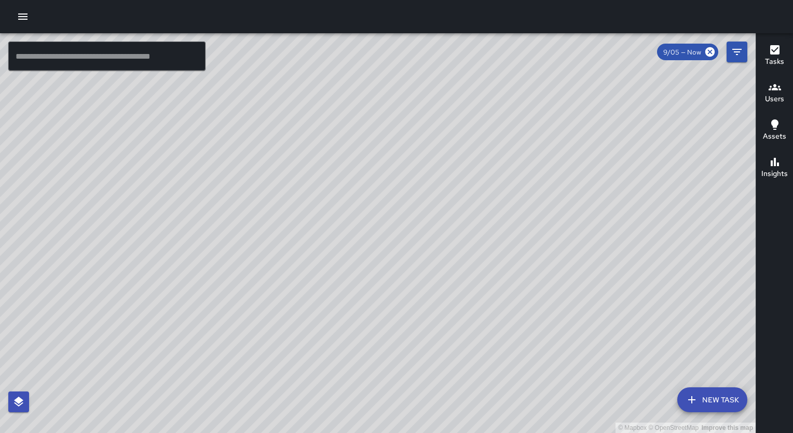
drag, startPoint x: 506, startPoint y: 299, endPoint x: 457, endPoint y: 319, distance: 52.4
click at [457, 319] on div "© Mapbox © OpenStreetMap Improve this map" at bounding box center [378, 233] width 756 height 400
drag, startPoint x: 457, startPoint y: 319, endPoint x: 313, endPoint y: 179, distance: 201.9
click at [313, 179] on div "© Mapbox © OpenStreetMap Improve this map" at bounding box center [378, 233] width 756 height 400
click at [336, 219] on div "© Mapbox © OpenStreetMap Improve this map" at bounding box center [378, 233] width 756 height 400
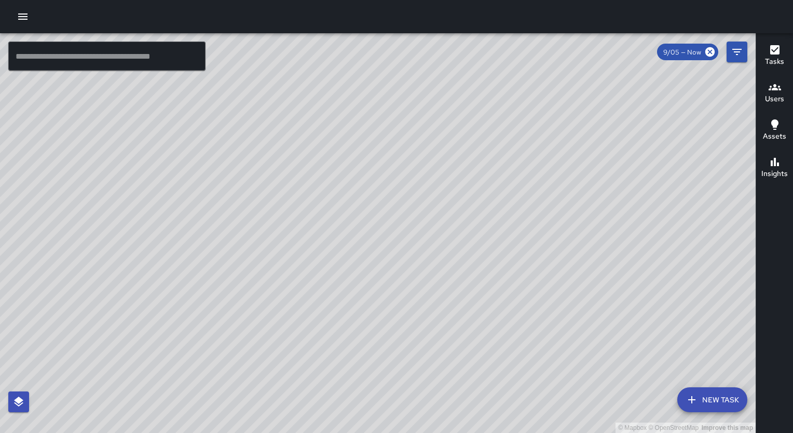
drag, startPoint x: 336, startPoint y: 219, endPoint x: 467, endPoint y: 131, distance: 158.2
click at [467, 131] on div "© Mapbox © OpenStreetMap Improve this map" at bounding box center [378, 233] width 756 height 400
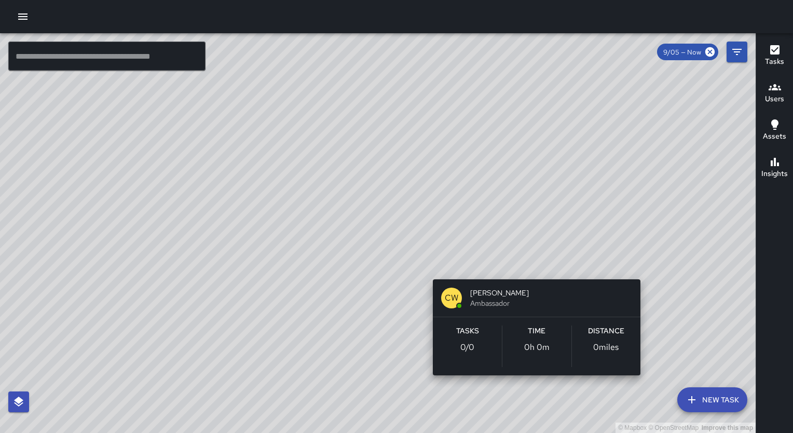
drag, startPoint x: 511, startPoint y: 132, endPoint x: 531, endPoint y: 268, distance: 137.5
click at [531, 268] on div "© Mapbox © OpenStreetMap Improve this map CW [PERSON_NAME] Ambassador Tasks 0 /…" at bounding box center [378, 233] width 756 height 400
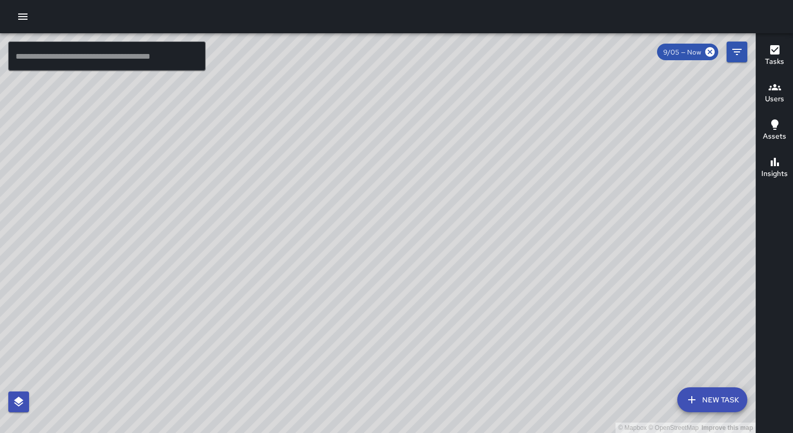
click at [283, 315] on div "© Mapbox © OpenStreetMap Improve this map" at bounding box center [378, 233] width 756 height 400
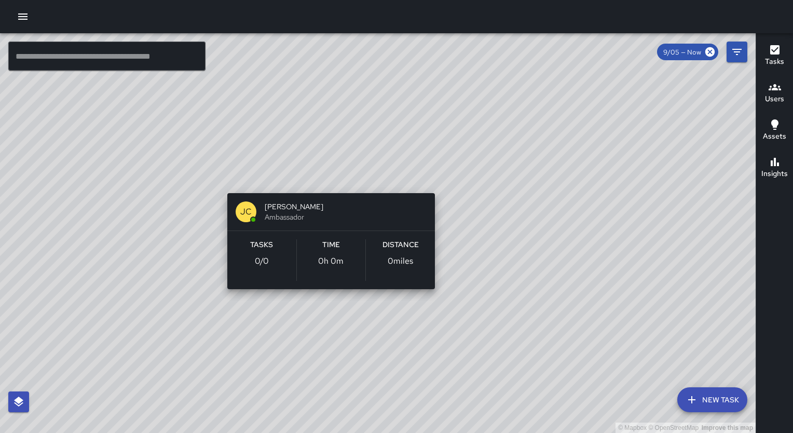
drag, startPoint x: 422, startPoint y: 74, endPoint x: 323, endPoint y: 194, distance: 155.6
click at [323, 194] on div "© Mapbox © OpenStreetMap Improve this map [PERSON_NAME] [PERSON_NAME] Ambassado…" at bounding box center [378, 233] width 756 height 400
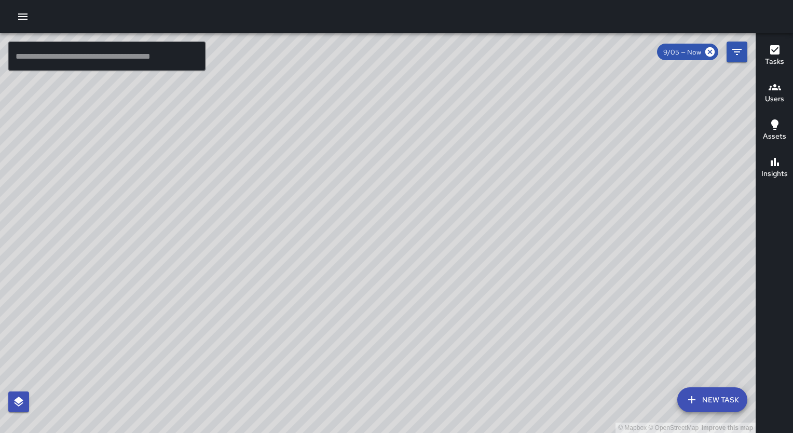
click at [293, 283] on div "© Mapbox © OpenStreetMap Improve this map" at bounding box center [378, 233] width 756 height 400
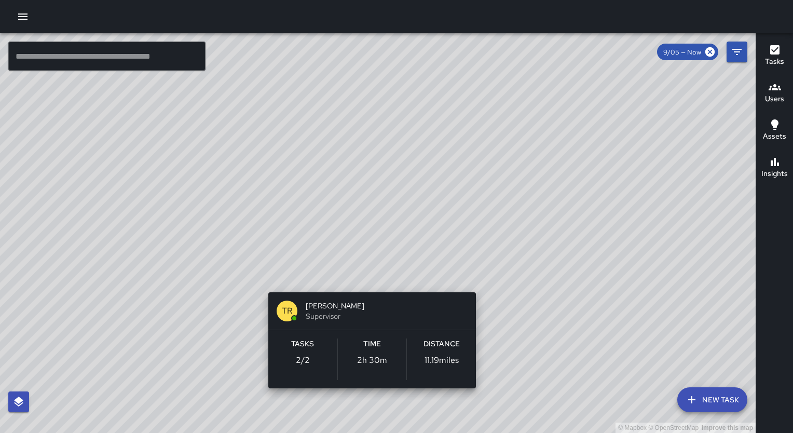
drag, startPoint x: 600, startPoint y: 262, endPoint x: 343, endPoint y: 280, distance: 257.1
click at [343, 280] on div "© Mapbox © OpenStreetMap Improve this map TR [PERSON_NAME] Supervisor Tasks 2 /…" at bounding box center [378, 233] width 756 height 400
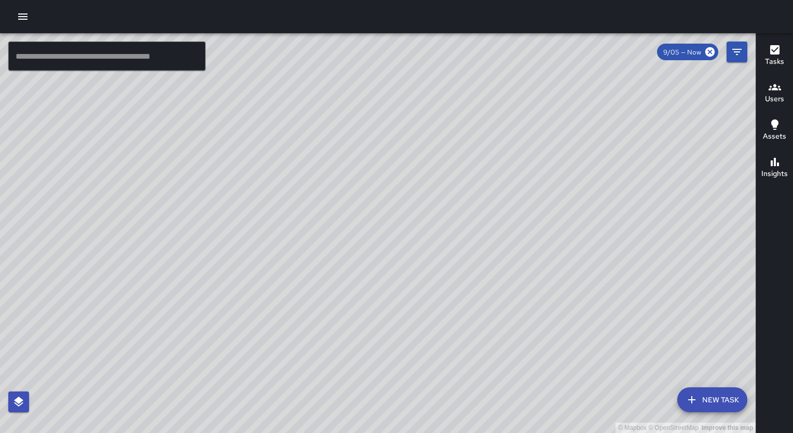
drag, startPoint x: 575, startPoint y: 375, endPoint x: 490, endPoint y: 154, distance: 237.4
click at [490, 154] on div "© Mapbox © OpenStreetMap Improve this map" at bounding box center [378, 233] width 756 height 400
drag, startPoint x: 247, startPoint y: 219, endPoint x: 289, endPoint y: -17, distance: 239.4
drag, startPoint x: 289, startPoint y: -17, endPoint x: 532, endPoint y: 62, distance: 255.3
click at [529, 69] on div "© Mapbox © OpenStreetMap Improve this map" at bounding box center [378, 233] width 756 height 400
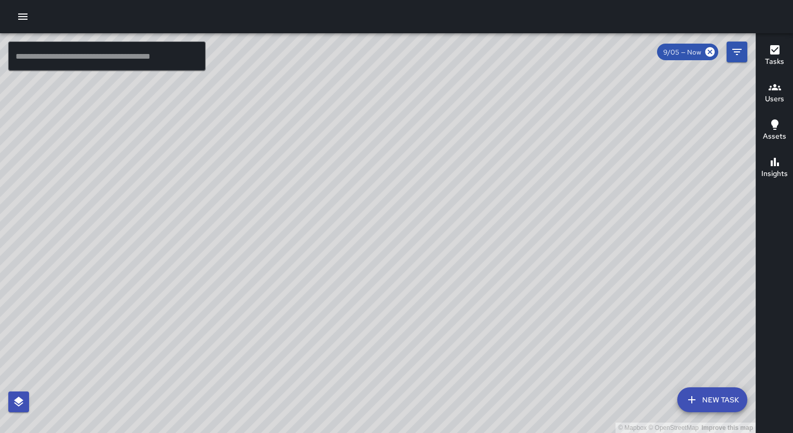
drag, startPoint x: 396, startPoint y: 348, endPoint x: 447, endPoint y: 76, distance: 276.4
click at [447, 76] on div "© Mapbox © OpenStreetMap Improve this map" at bounding box center [378, 233] width 756 height 400
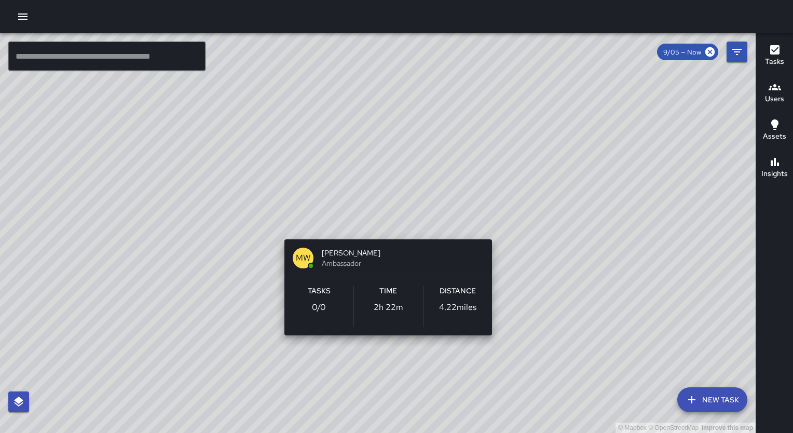
drag, startPoint x: 666, startPoint y: 160, endPoint x: 380, endPoint y: 223, distance: 292.8
click at [380, 223] on div "© Mapbox © OpenStreetMap Improve this map [PERSON_NAME] White Ambassador Tasks …" at bounding box center [378, 233] width 756 height 400
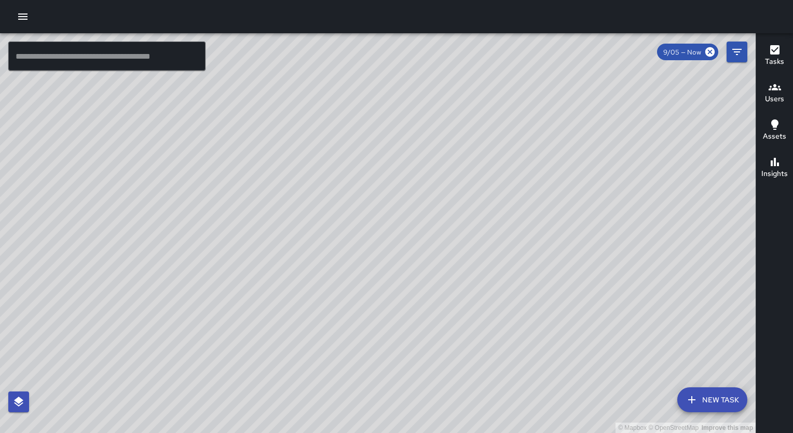
drag, startPoint x: 472, startPoint y: 133, endPoint x: 445, endPoint y: 229, distance: 99.3
click at [445, 229] on div "© Mapbox © OpenStreetMap Improve this map" at bounding box center [378, 233] width 756 height 400
drag, startPoint x: 444, startPoint y: 236, endPoint x: 450, endPoint y: 248, distance: 13.2
click at [450, 248] on div "© Mapbox © OpenStreetMap Improve this map" at bounding box center [378, 233] width 756 height 400
drag, startPoint x: 712, startPoint y: 254, endPoint x: 509, endPoint y: 235, distance: 204.4
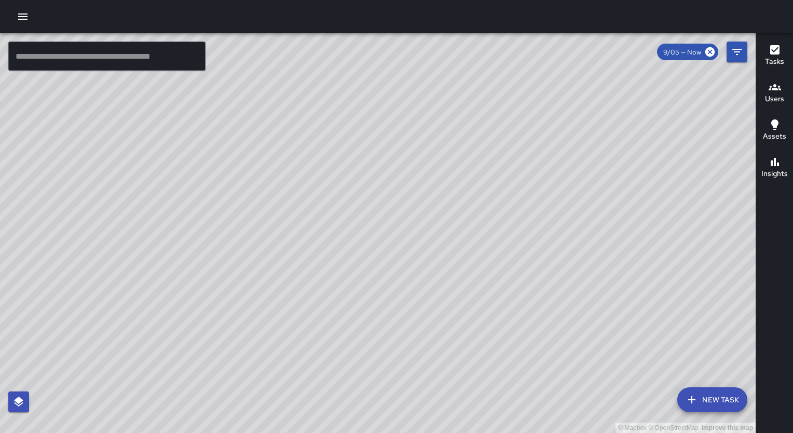
click at [509, 235] on div "© Mapbox © OpenStreetMap Improve this map" at bounding box center [378, 233] width 756 height 400
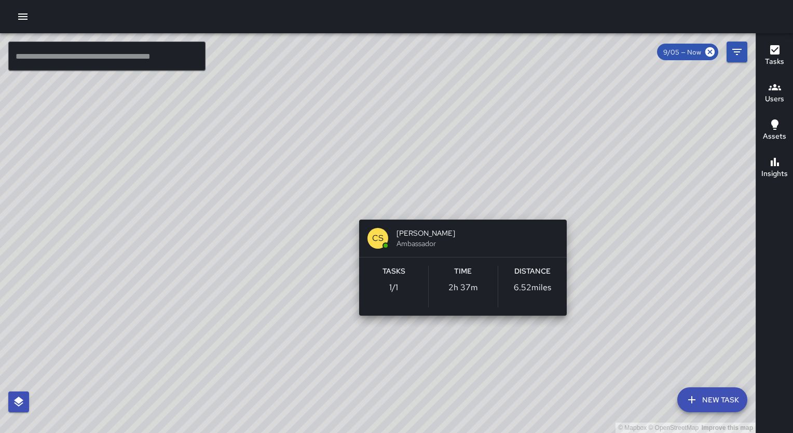
drag, startPoint x: 566, startPoint y: 298, endPoint x: 519, endPoint y: 429, distance: 139.1
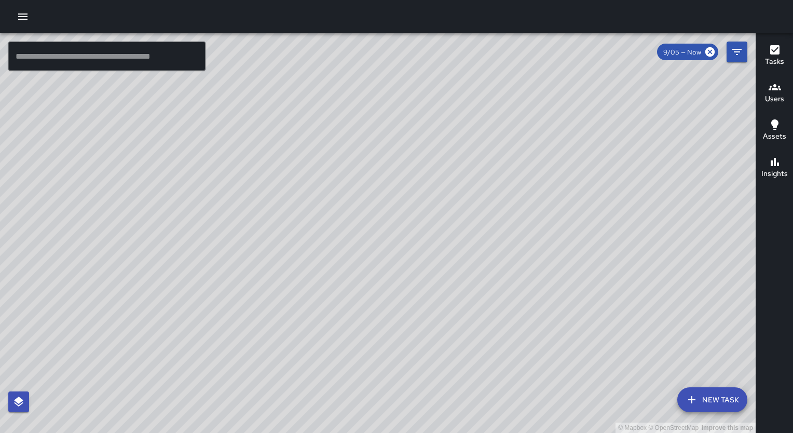
drag, startPoint x: 444, startPoint y: 145, endPoint x: 606, endPoint y: 305, distance: 227.2
click at [606, 305] on div "© Mapbox © OpenStreetMap Improve this map" at bounding box center [378, 233] width 756 height 400
click at [486, 204] on div "© Mapbox © OpenStreetMap Improve this map" at bounding box center [378, 233] width 756 height 400
drag, startPoint x: 486, startPoint y: 216, endPoint x: 444, endPoint y: 250, distance: 54.2
click at [444, 250] on div "© Mapbox © OpenStreetMap Improve this map" at bounding box center [378, 233] width 756 height 400
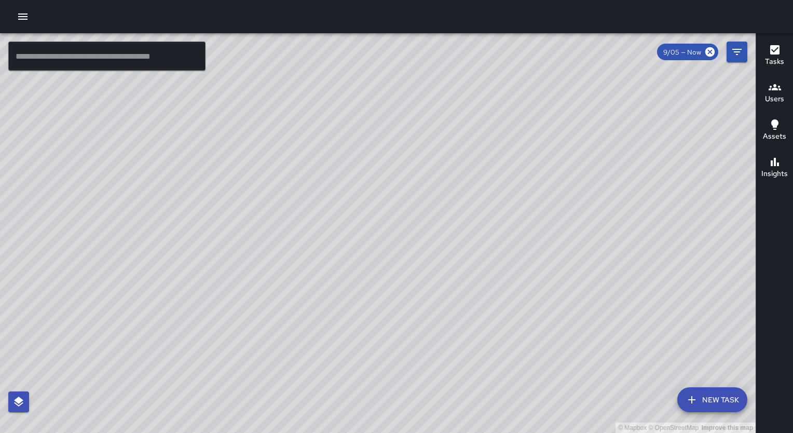
drag, startPoint x: 498, startPoint y: 198, endPoint x: 590, endPoint y: 187, distance: 92.0
click at [590, 187] on div "© Mapbox © OpenStreetMap Improve this map" at bounding box center [378, 233] width 756 height 400
drag, startPoint x: 468, startPoint y: 200, endPoint x: 606, endPoint y: 217, distance: 139.6
click at [606, 217] on div "© Mapbox © OpenStreetMap Improve this map" at bounding box center [378, 233] width 756 height 400
drag, startPoint x: 457, startPoint y: 202, endPoint x: 795, endPoint y: 179, distance: 338.2
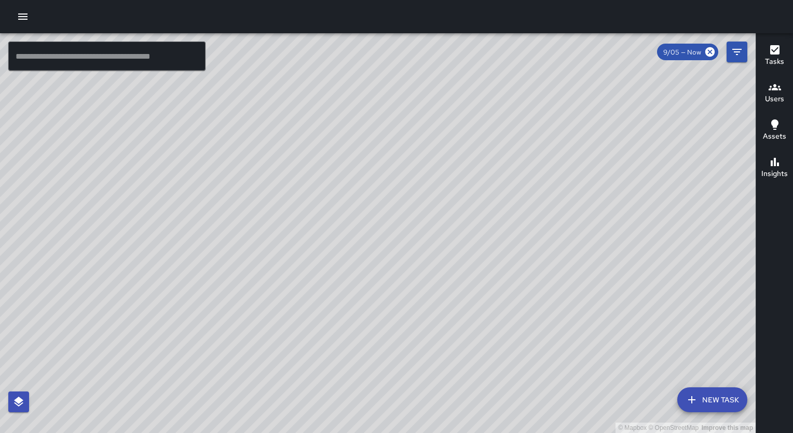
click at [793, 179] on html "© Mapbox © OpenStreetMap Improve this map ​ New Task 9/05 — Now Map Layers Task…" at bounding box center [396, 216] width 793 height 433
drag, startPoint x: 463, startPoint y: 196, endPoint x: 731, endPoint y: 247, distance: 272.6
click at [731, 247] on div "© Mapbox © OpenStreetMap Improve this map" at bounding box center [378, 233] width 756 height 400
drag, startPoint x: 532, startPoint y: 196, endPoint x: 519, endPoint y: 271, distance: 76.3
click at [519, 271] on div "© Mapbox © OpenStreetMap Improve this map" at bounding box center [378, 233] width 756 height 400
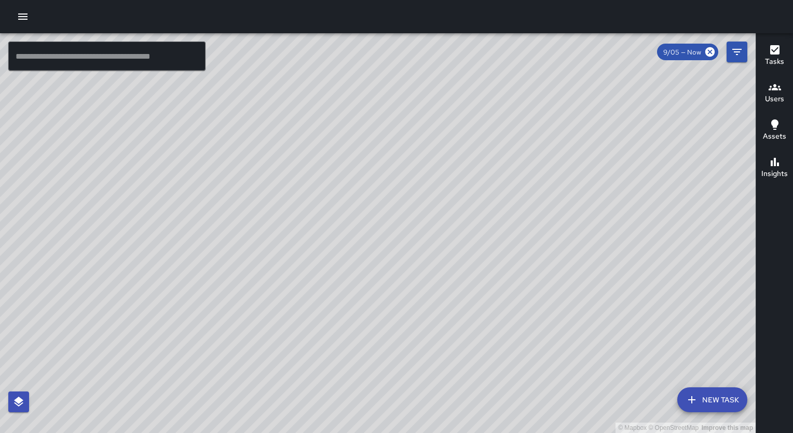
drag, startPoint x: 591, startPoint y: 261, endPoint x: 701, endPoint y: 281, distance: 112.5
click at [701, 281] on div "© Mapbox © OpenStreetMap Improve this map" at bounding box center [378, 233] width 756 height 400
drag, startPoint x: 478, startPoint y: 246, endPoint x: 709, endPoint y: 290, distance: 234.7
click at [709, 290] on div "© Mapbox © OpenStreetMap Improve this map" at bounding box center [378, 233] width 756 height 400
drag, startPoint x: 411, startPoint y: 163, endPoint x: 340, endPoint y: 366, distance: 215.6
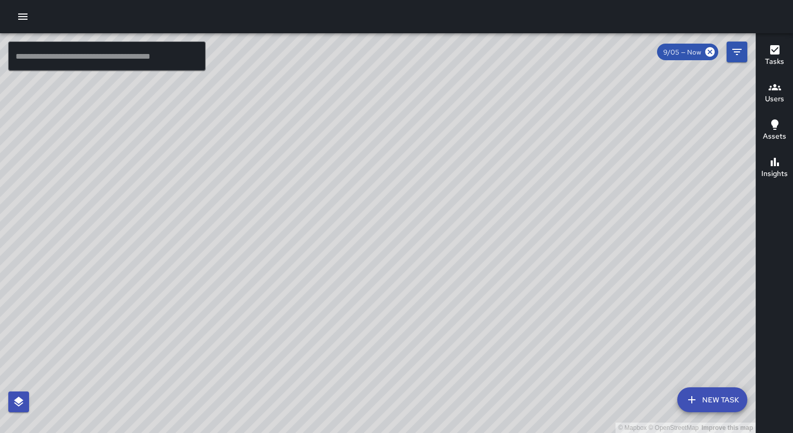
click at [340, 366] on div "© Mapbox © OpenStreetMap Improve this map" at bounding box center [378, 233] width 756 height 400
drag, startPoint x: 389, startPoint y: 291, endPoint x: 592, endPoint y: 245, distance: 207.7
click at [592, 245] on div "© Mapbox © OpenStreetMap Improve this map" at bounding box center [378, 233] width 756 height 400
drag, startPoint x: 625, startPoint y: 250, endPoint x: 509, endPoint y: 82, distance: 204.5
click at [523, 104] on div "© Mapbox © OpenStreetMap Improve this map" at bounding box center [378, 233] width 756 height 400
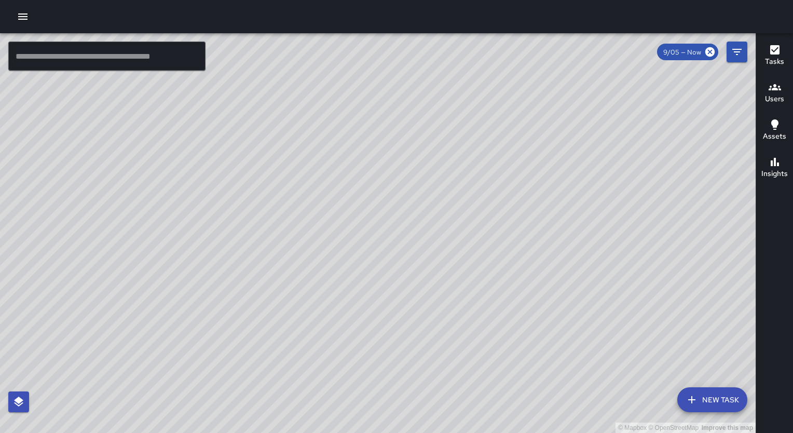
drag, startPoint x: 434, startPoint y: 303, endPoint x: 440, endPoint y: 208, distance: 94.6
click at [440, 208] on div "© Mapbox © OpenStreetMap Improve this map" at bounding box center [378, 233] width 756 height 400
drag, startPoint x: 456, startPoint y: 356, endPoint x: 483, endPoint y: 121, distance: 236.2
click at [483, 121] on div "© Mapbox © OpenStreetMap Improve this map" at bounding box center [378, 233] width 756 height 400
drag, startPoint x: 428, startPoint y: 236, endPoint x: 368, endPoint y: 185, distance: 78.9
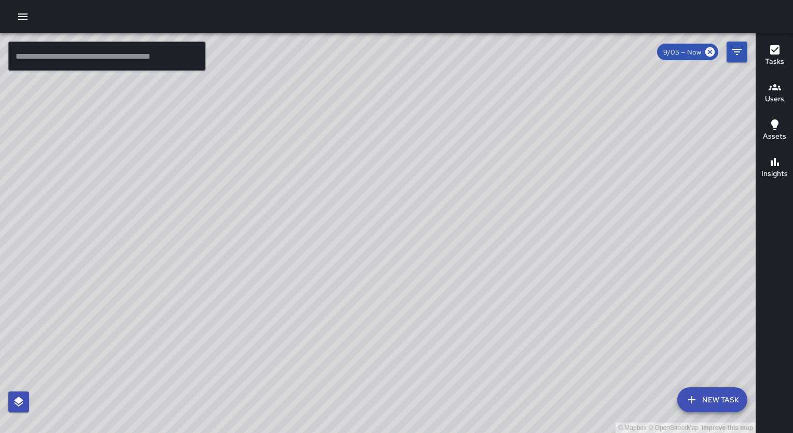
click at [368, 185] on div "© Mapbox © OpenStreetMap Improve this map" at bounding box center [378, 233] width 756 height 400
click at [399, 281] on div "© Mapbox © OpenStreetMap Improve this map" at bounding box center [378, 233] width 756 height 400
drag, startPoint x: 355, startPoint y: 294, endPoint x: 332, endPoint y: 307, distance: 26.0
click at [332, 307] on div "© Mapbox © OpenStreetMap Improve this map" at bounding box center [378, 233] width 756 height 400
drag, startPoint x: 277, startPoint y: 416, endPoint x: 302, endPoint y: 327, distance: 92.6
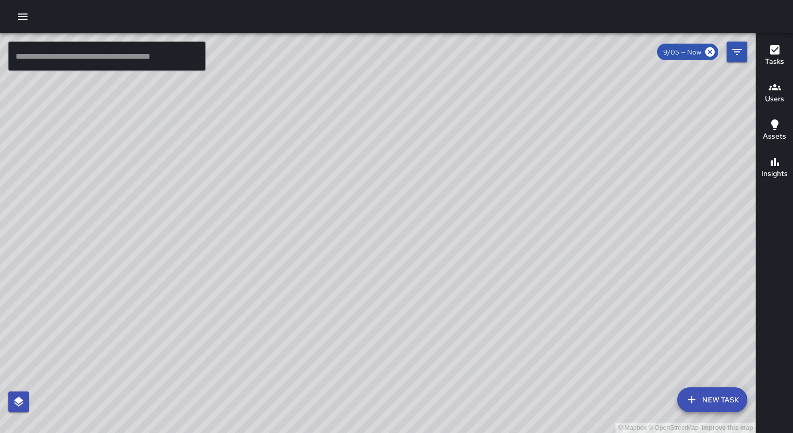
click at [302, 327] on div "© Mapbox © OpenStreetMap Improve this map" at bounding box center [378, 233] width 756 height 400
drag, startPoint x: 326, startPoint y: 281, endPoint x: 324, endPoint y: 379, distance: 98.1
click at [324, 379] on div "© Mapbox © OpenStreetMap Improve this map" at bounding box center [378, 233] width 756 height 400
drag, startPoint x: 389, startPoint y: 383, endPoint x: 320, endPoint y: 282, distance: 122.1
click at [320, 282] on div "© Mapbox © OpenStreetMap Improve this map" at bounding box center [378, 233] width 756 height 400
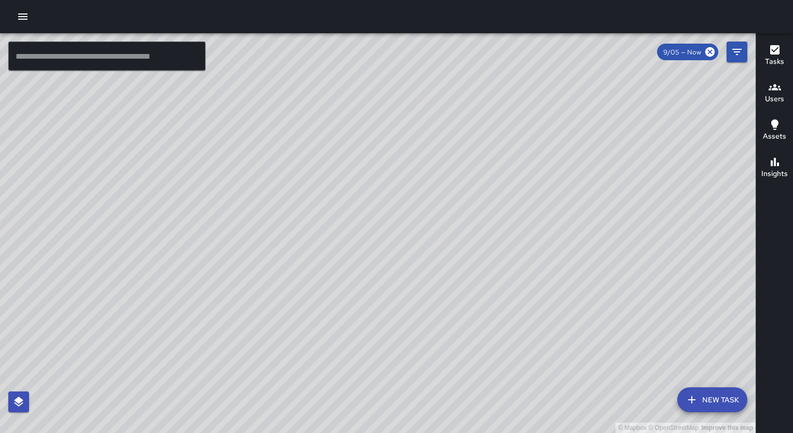
click at [386, 290] on div "© Mapbox © OpenStreetMap Improve this map" at bounding box center [378, 233] width 756 height 400
click at [714, 55] on icon at bounding box center [709, 51] width 11 height 11
click at [707, 54] on icon at bounding box center [709, 51] width 9 height 9
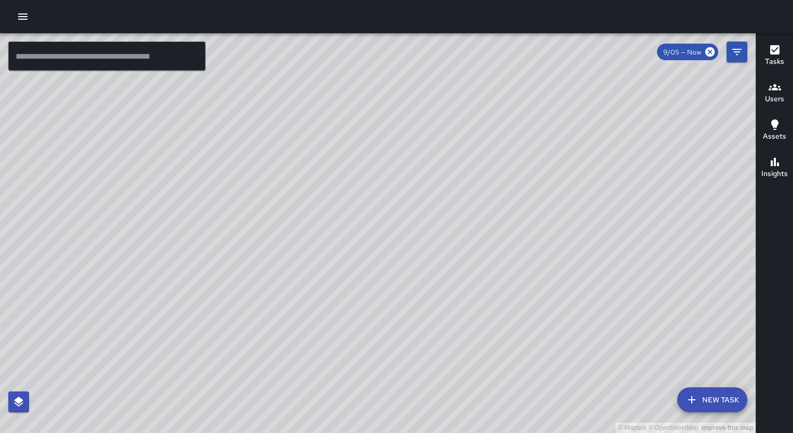
click at [502, 313] on div "© Mapbox © OpenStreetMap Improve this map" at bounding box center [378, 233] width 756 height 400
drag, startPoint x: 502, startPoint y: 313, endPoint x: 477, endPoint y: 242, distance: 75.0
click at [477, 242] on div "© Mapbox © OpenStreetMap Improve this map" at bounding box center [378, 233] width 756 height 400
click at [472, 256] on div "© Mapbox © OpenStreetMap Improve this map" at bounding box center [378, 233] width 756 height 400
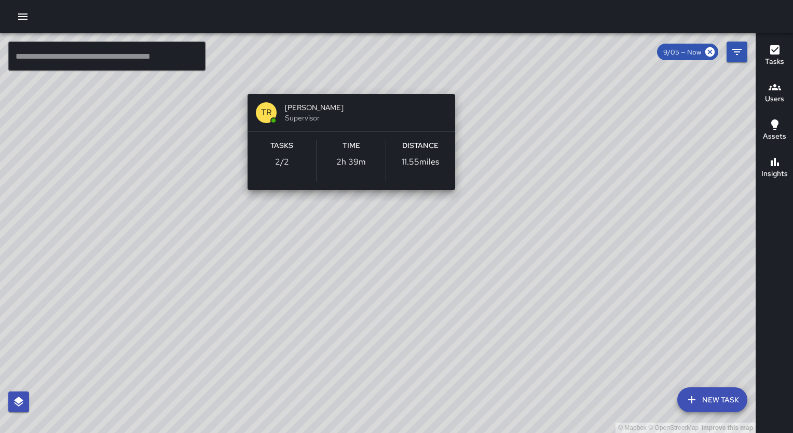
click at [352, 77] on div "© Mapbox © OpenStreetMap Improve this map TR Tarik Richardson Supervisor Tasks …" at bounding box center [378, 233] width 756 height 400
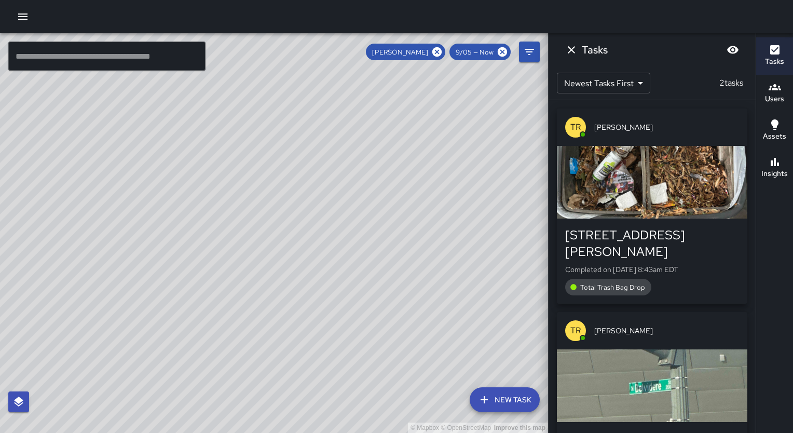
drag, startPoint x: 310, startPoint y: 72, endPoint x: 384, endPoint y: 184, distance: 134.5
click at [384, 184] on div "© Mapbox © OpenStreetMap Improve this map" at bounding box center [274, 233] width 548 height 400
click at [438, 53] on icon at bounding box center [436, 51] width 9 height 9
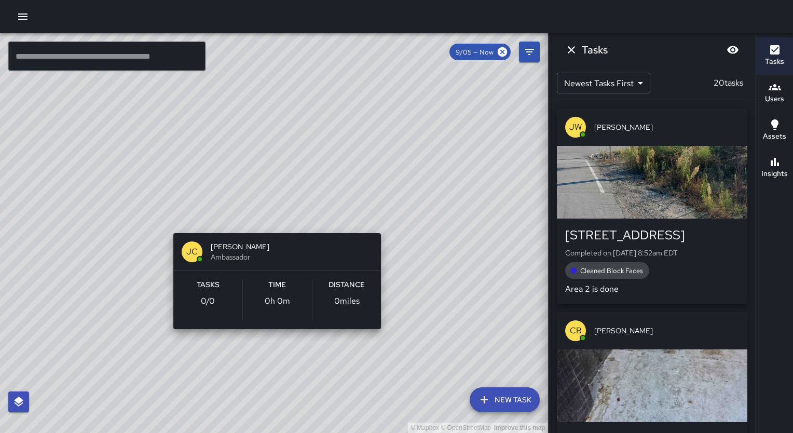
click at [383, 218] on div "© Mapbox © OpenStreetMap Improve this map [PERSON_NAME] [PERSON_NAME] Ambassado…" at bounding box center [274, 233] width 548 height 400
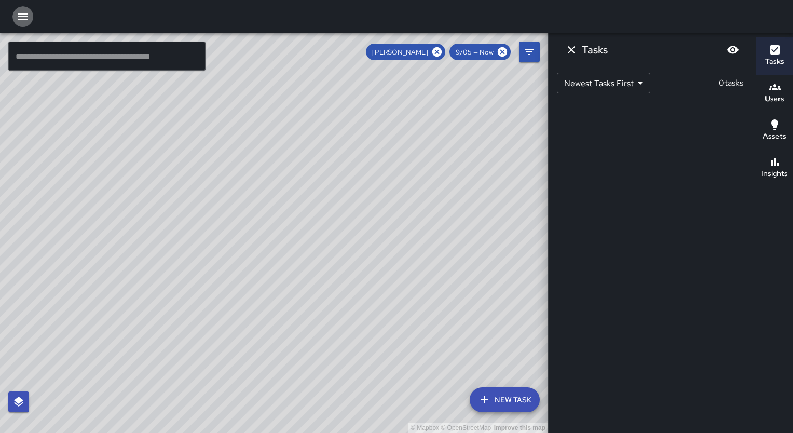
click at [24, 13] on icon "button" at bounding box center [22, 16] width 9 height 6
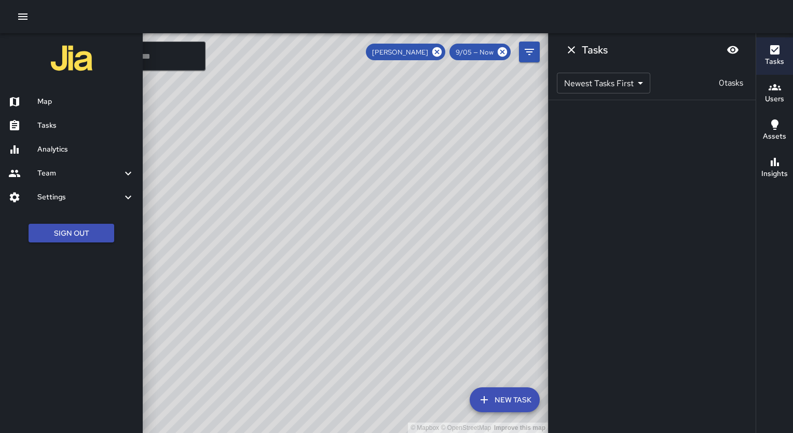
click at [131, 174] on icon at bounding box center [128, 173] width 12 height 12
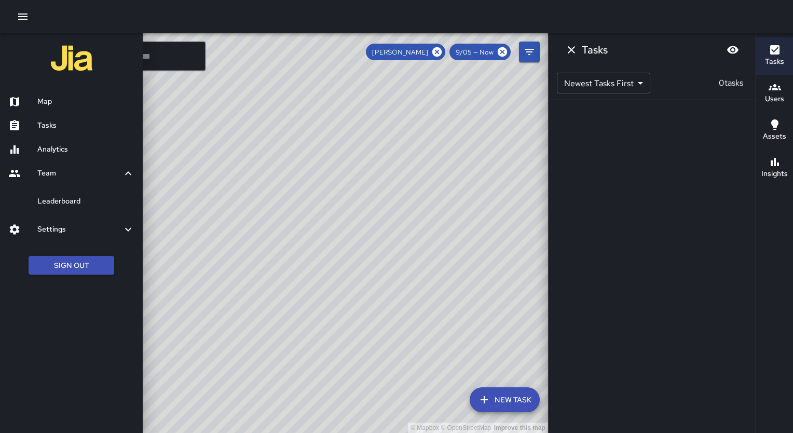
click at [131, 175] on icon at bounding box center [128, 173] width 12 height 12
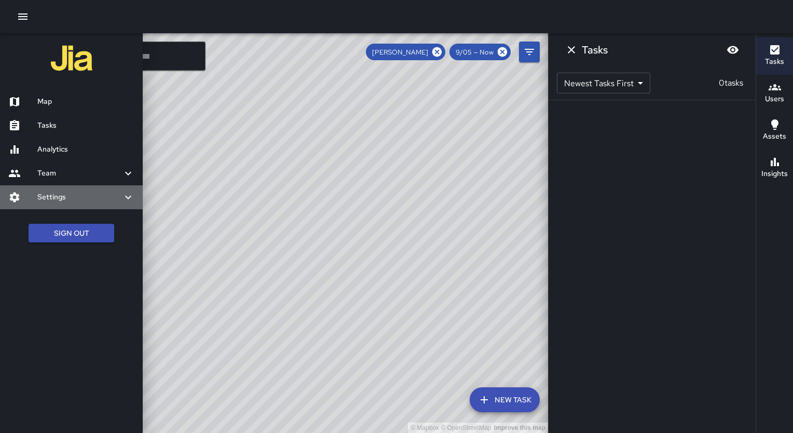
click at [131, 199] on icon at bounding box center [128, 197] width 12 height 12
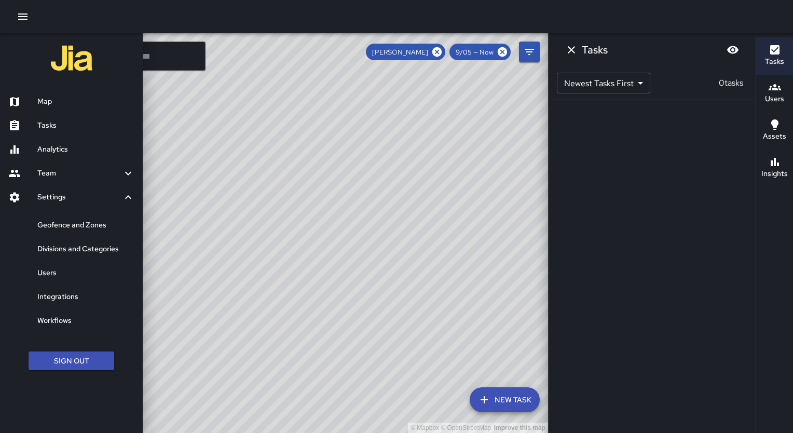
click at [93, 266] on div "Users" at bounding box center [71, 273] width 143 height 24
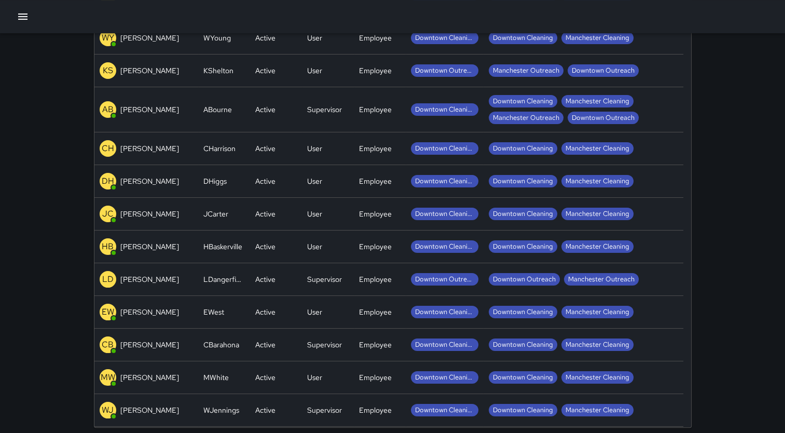
scroll to position [181, 0]
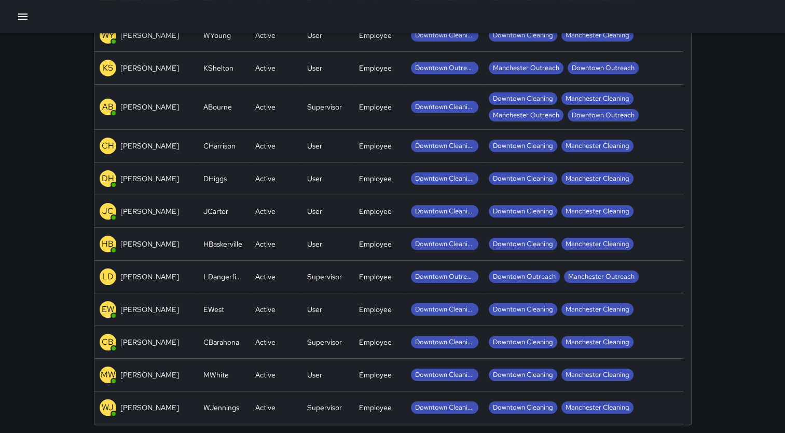
click at [240, 219] on div "JCarter" at bounding box center [224, 211] width 52 height 33
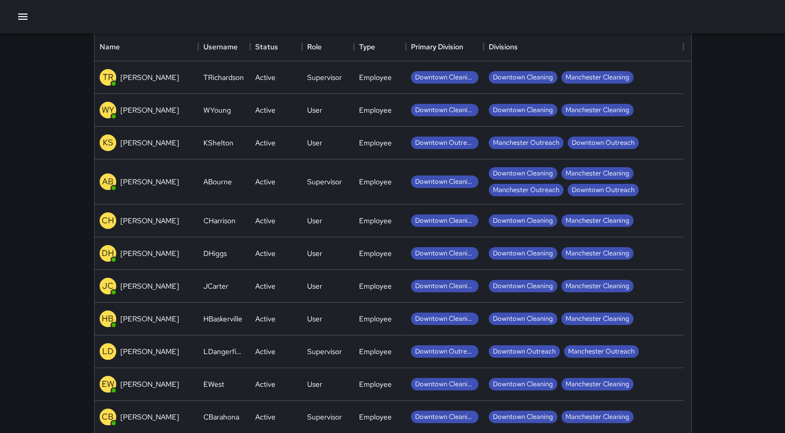
scroll to position [98, 0]
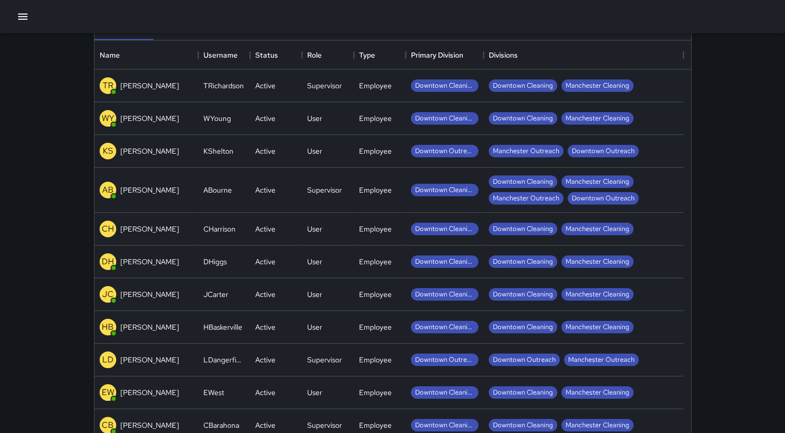
click at [103, 115] on p "WY" at bounding box center [108, 118] width 12 height 12
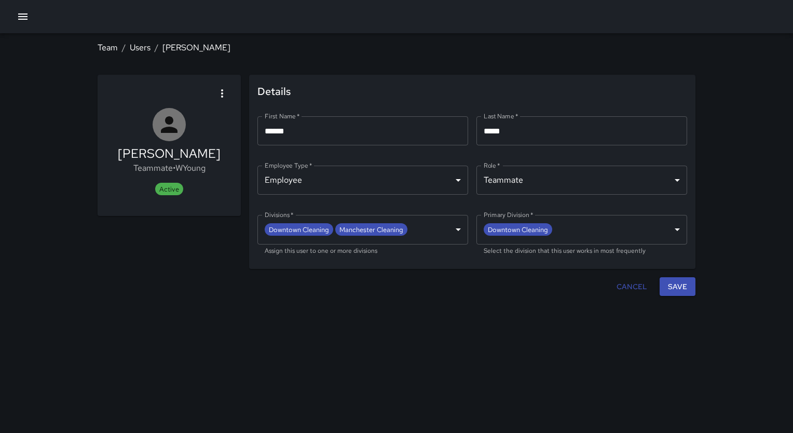
click at [172, 190] on span "Active" at bounding box center [169, 189] width 28 height 9
click at [674, 178] on body "**********" at bounding box center [396, 216] width 793 height 433
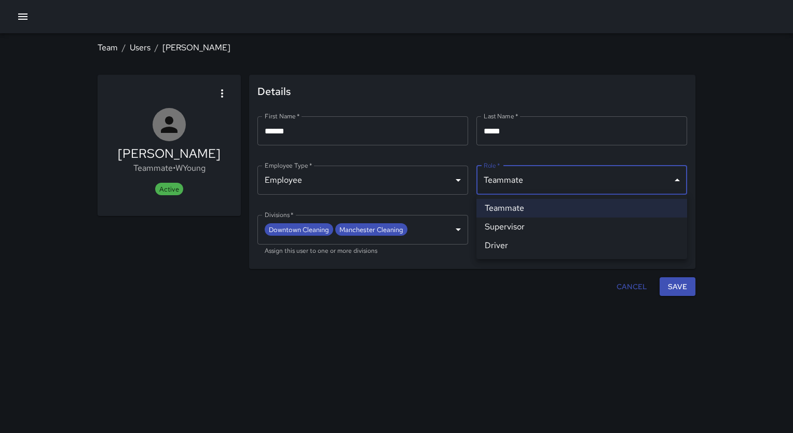
click at [663, 206] on li "Teammate" at bounding box center [582, 208] width 211 height 19
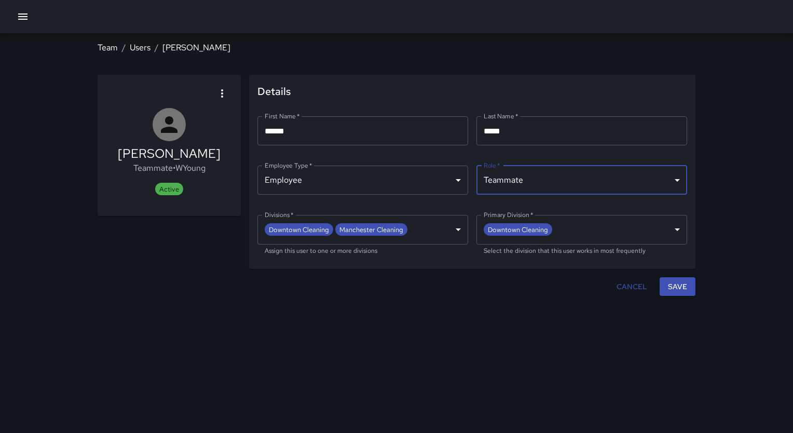
click at [451, 175] on body "**********" at bounding box center [396, 216] width 793 height 433
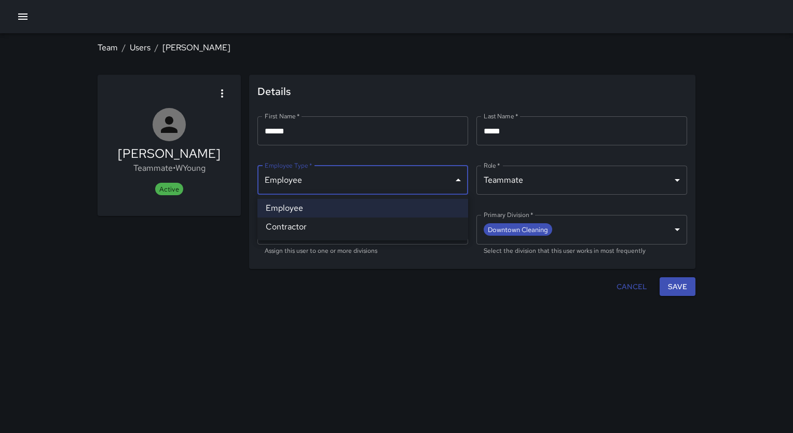
click at [451, 205] on li "Employee" at bounding box center [362, 208] width 211 height 19
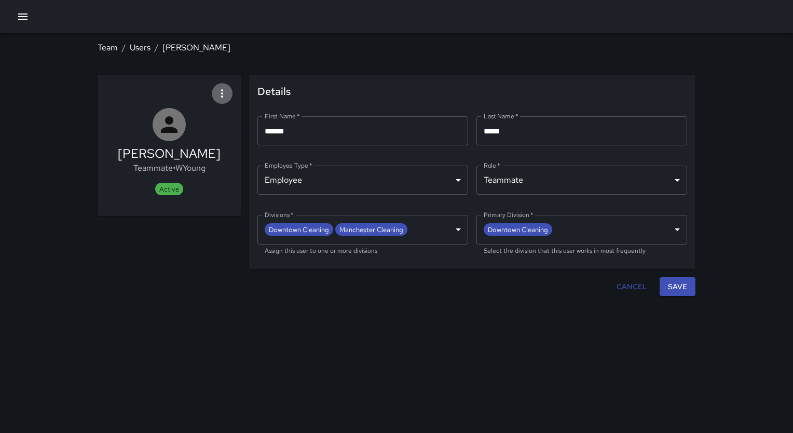
click at [221, 97] on icon "button" at bounding box center [222, 93] width 12 height 12
click at [202, 129] on li "Deactivate user" at bounding box center [195, 121] width 75 height 19
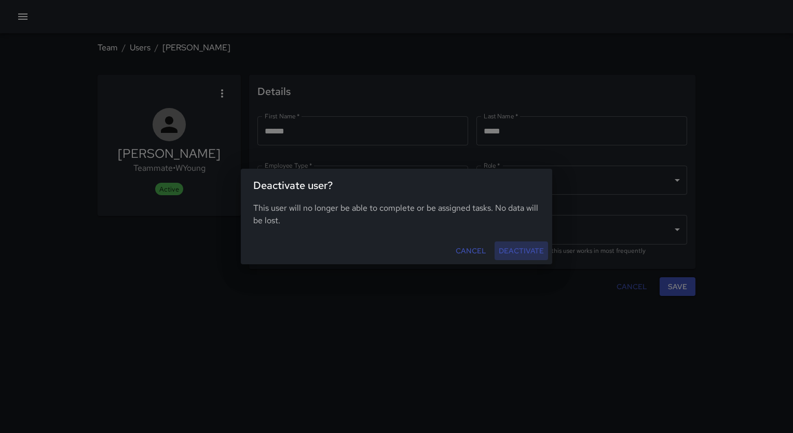
click at [518, 252] on button "Deactivate" at bounding box center [521, 250] width 53 height 19
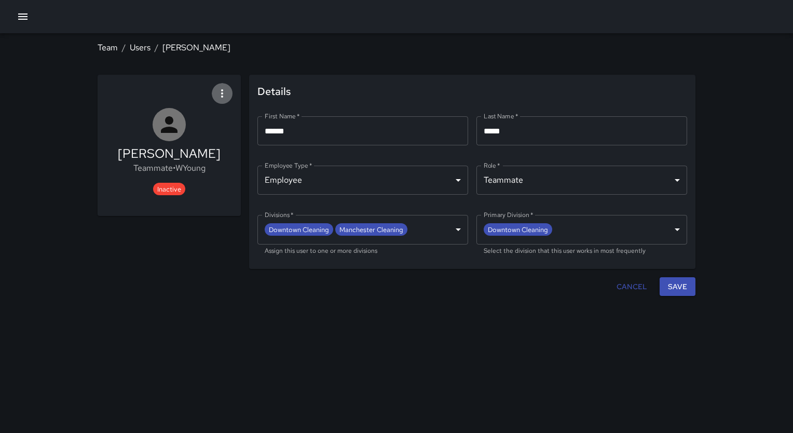
click at [225, 94] on icon "button" at bounding box center [222, 93] width 12 height 12
click at [225, 94] on div at bounding box center [396, 216] width 793 height 433
click at [677, 294] on button "Save" at bounding box center [678, 286] width 36 height 19
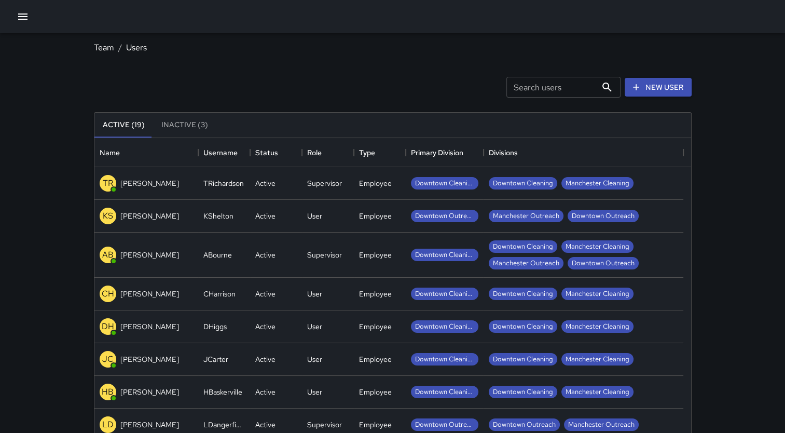
scroll to position [459, 589]
click at [21, 15] on icon "button" at bounding box center [23, 16] width 12 height 12
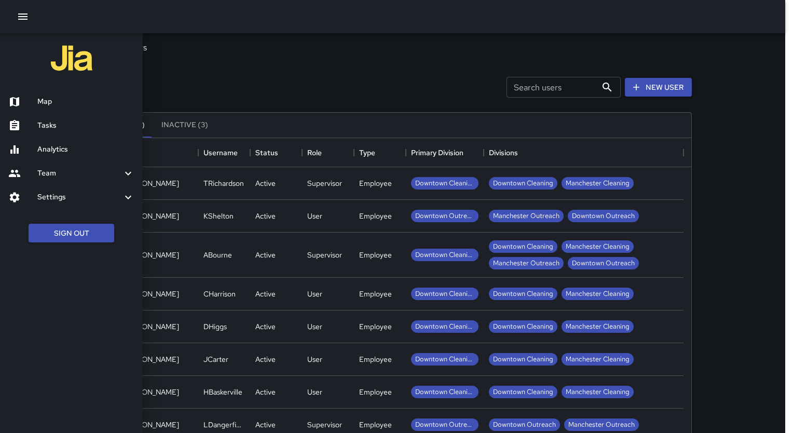
click at [51, 111] on div "Map" at bounding box center [71, 102] width 143 height 24
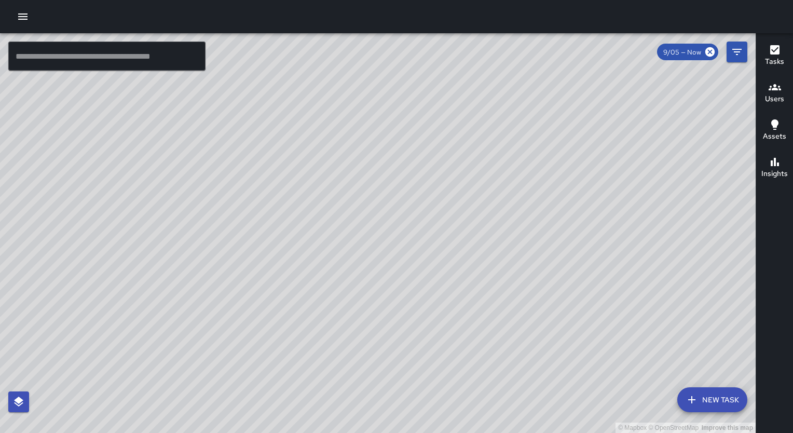
drag, startPoint x: 425, startPoint y: 300, endPoint x: 447, endPoint y: 207, distance: 95.6
click at [447, 207] on div "© Mapbox © OpenStreetMap Improve this map" at bounding box center [378, 233] width 756 height 400
click at [30, 20] on button "button" at bounding box center [22, 16] width 21 height 21
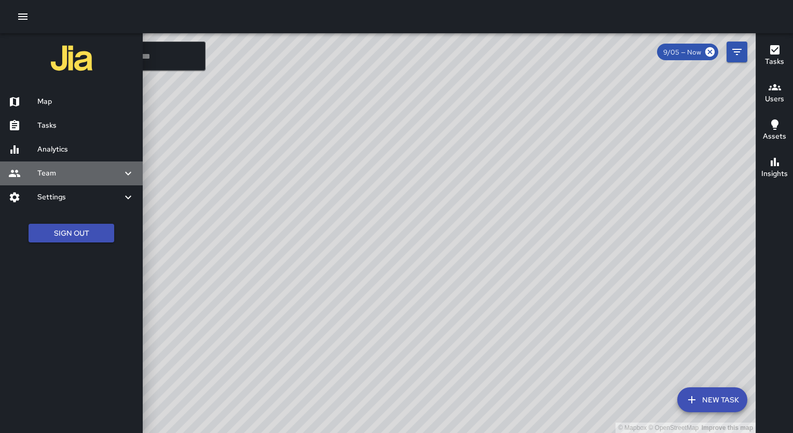
click at [91, 174] on h6 "Team" at bounding box center [79, 173] width 85 height 11
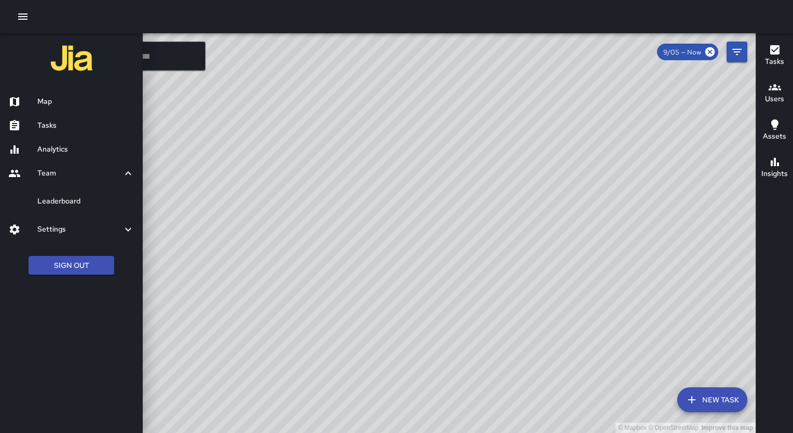
click at [91, 225] on h6 "Settings" at bounding box center [79, 229] width 85 height 11
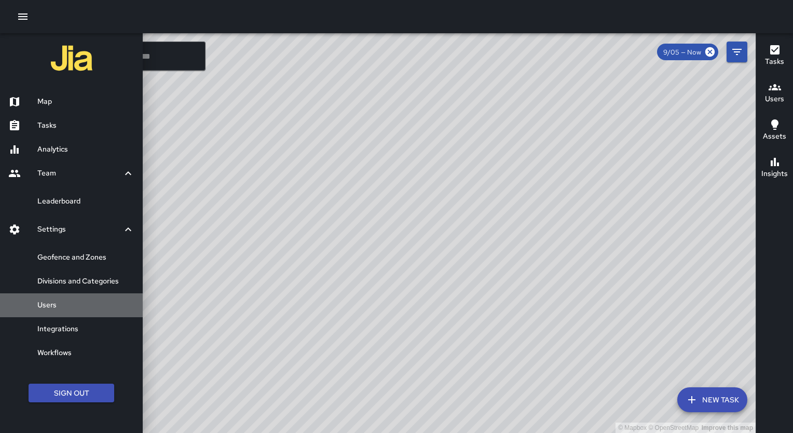
click at [93, 311] on div "Users" at bounding box center [71, 305] width 143 height 24
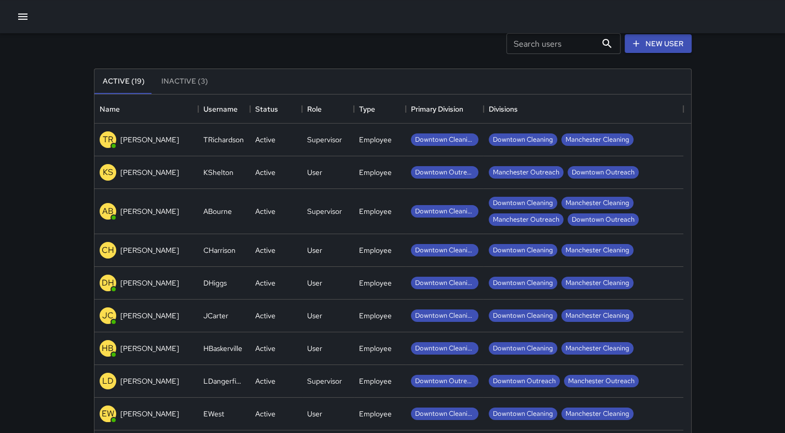
scroll to position [35, 0]
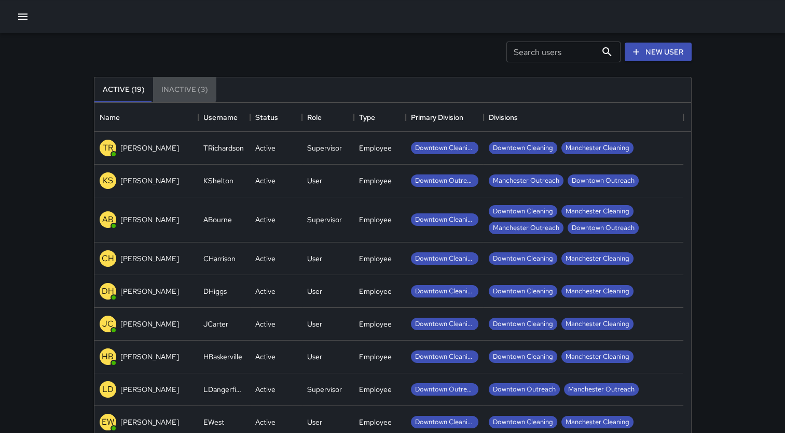
click at [181, 87] on button "Inactive (3)" at bounding box center [184, 89] width 63 height 25
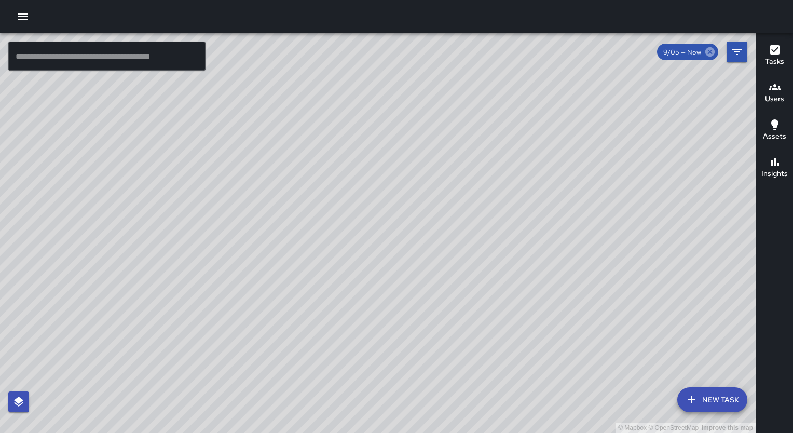
click at [713, 53] on icon at bounding box center [709, 51] width 9 height 9
click at [507, 308] on div "© Mapbox © OpenStreetMap Improve this map" at bounding box center [378, 233] width 756 height 400
drag, startPoint x: 507, startPoint y: 308, endPoint x: 25, endPoint y: 18, distance: 562.4
click at [25, 18] on icon "button" at bounding box center [23, 16] width 12 height 12
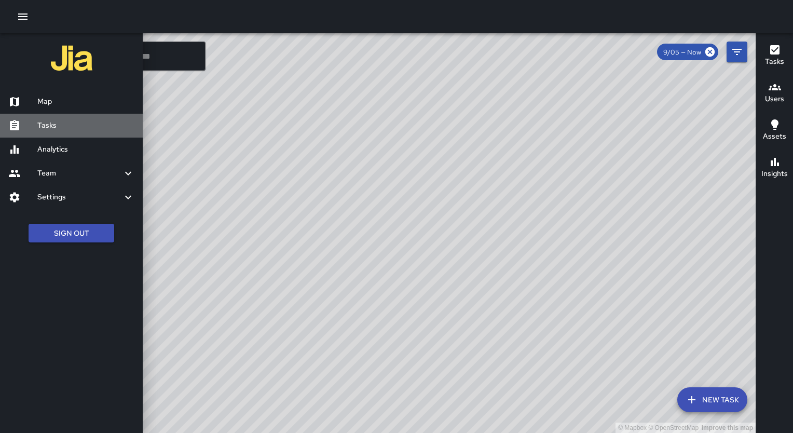
click at [66, 124] on h6 "Tasks" at bounding box center [85, 125] width 97 height 11
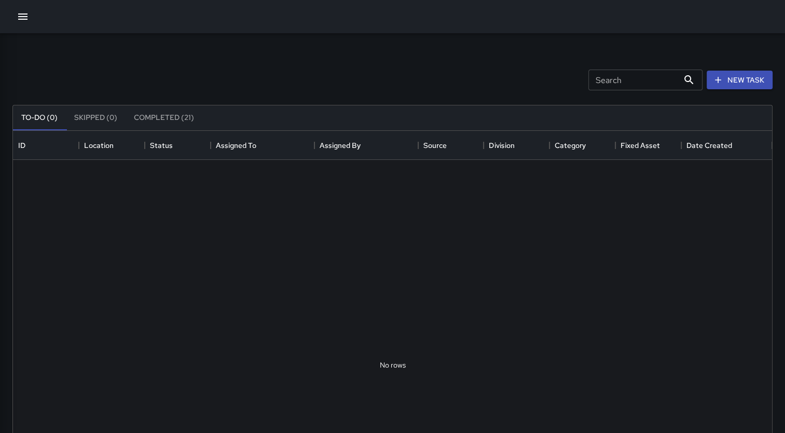
scroll to position [432, 752]
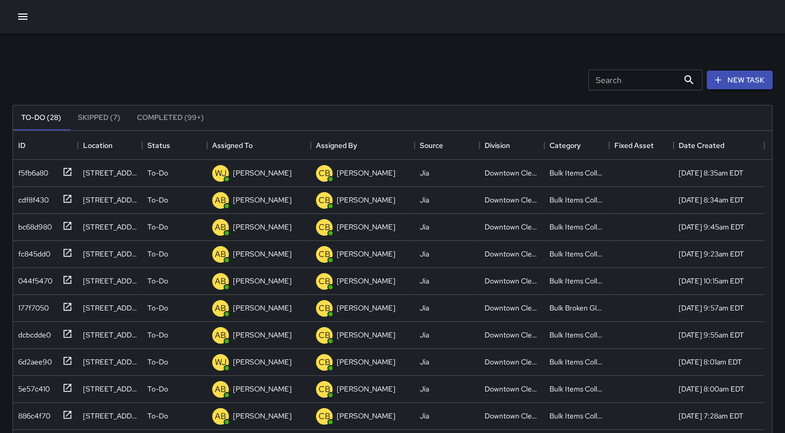
click at [621, 83] on input "Search" at bounding box center [634, 80] width 90 height 21
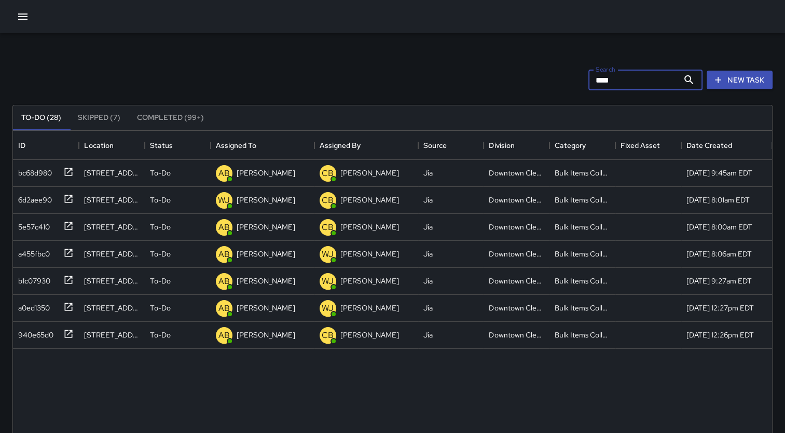
type input "****"
click at [691, 85] on icon at bounding box center [689, 80] width 12 height 12
drag, startPoint x: 634, startPoint y: 86, endPoint x: 587, endPoint y: 84, distance: 46.8
click at [589, 84] on input "****" at bounding box center [634, 80] width 90 height 21
